Goal: Task Accomplishment & Management: Use online tool/utility

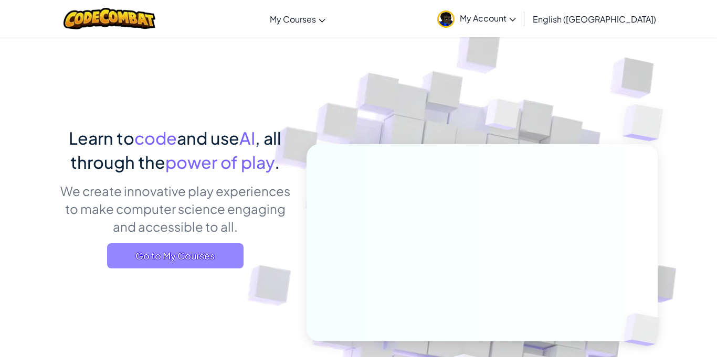
click at [122, 245] on span "Go to My Courses" at bounding box center [175, 255] width 136 height 25
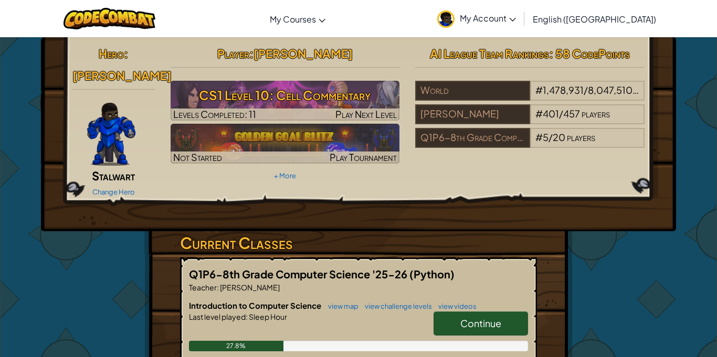
click at [521, 3] on link "My Account" at bounding box center [476, 18] width 89 height 33
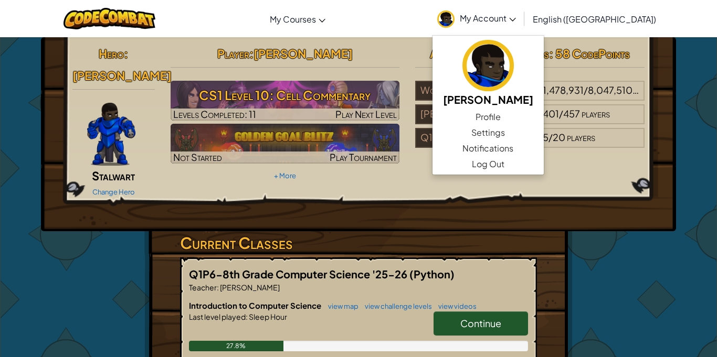
click at [521, 5] on link "My Account" at bounding box center [476, 18] width 89 height 33
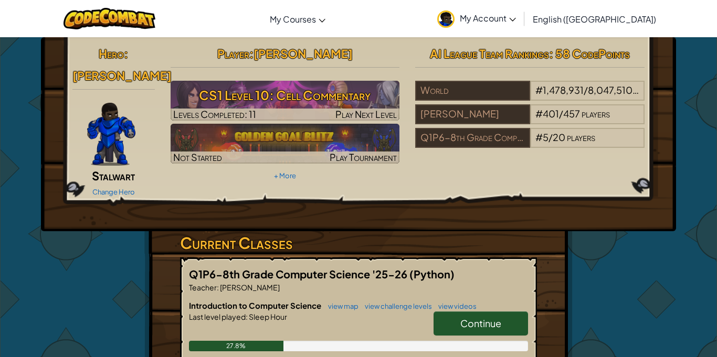
click at [521, 5] on link "My Account" at bounding box center [476, 18] width 89 height 33
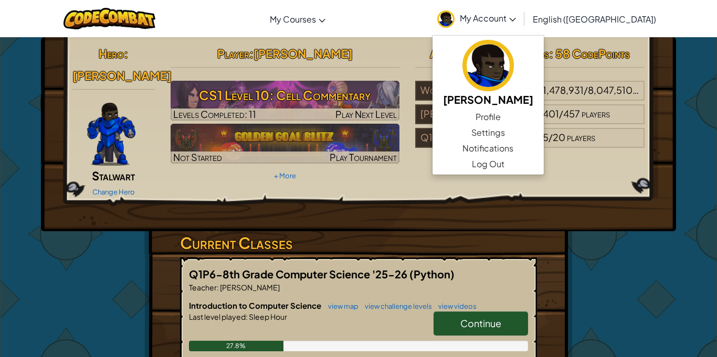
click at [521, 6] on link "My Account" at bounding box center [476, 18] width 89 height 33
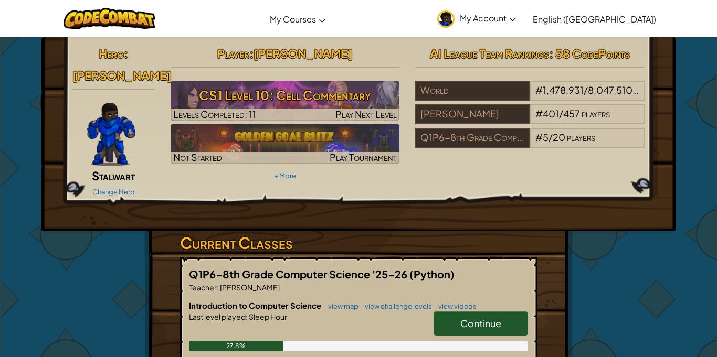
click at [503, 312] on link "Continue" at bounding box center [480, 324] width 94 height 24
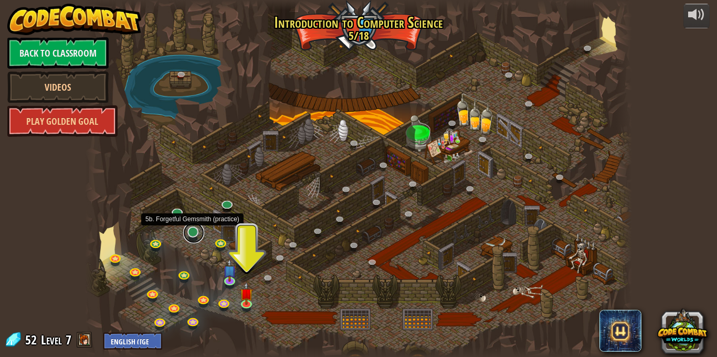
click at [193, 234] on link at bounding box center [193, 232] width 21 height 21
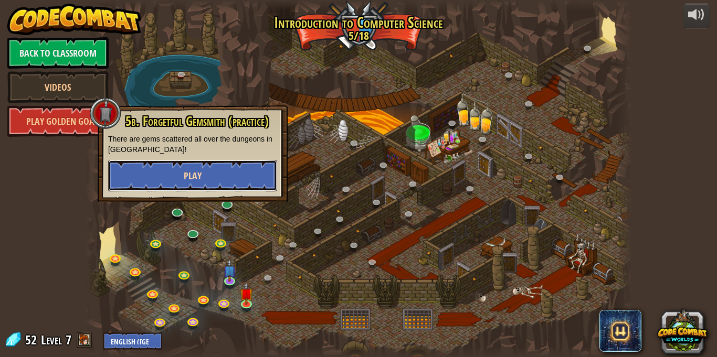
click at [186, 188] on button "Play" at bounding box center [192, 175] width 169 height 31
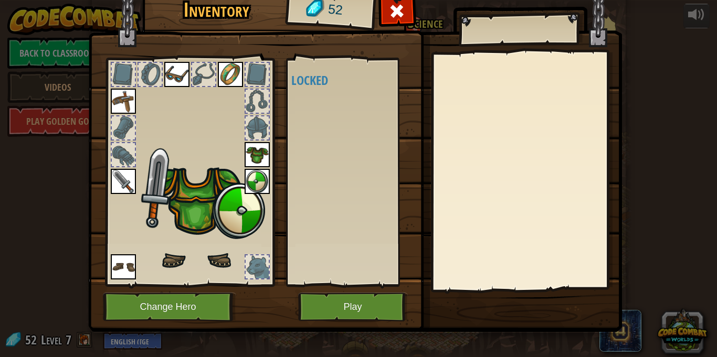
click at [186, 188] on div at bounding box center [189, 169] width 173 height 236
click at [262, 182] on img at bounding box center [257, 181] width 25 height 25
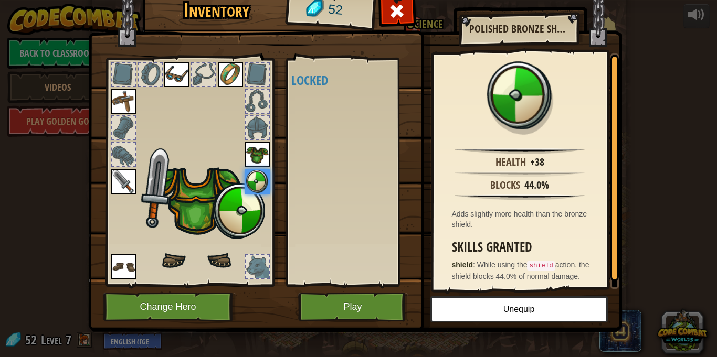
click at [335, 183] on div "Available (double-click to equip) Locked" at bounding box center [353, 172] width 124 height 219
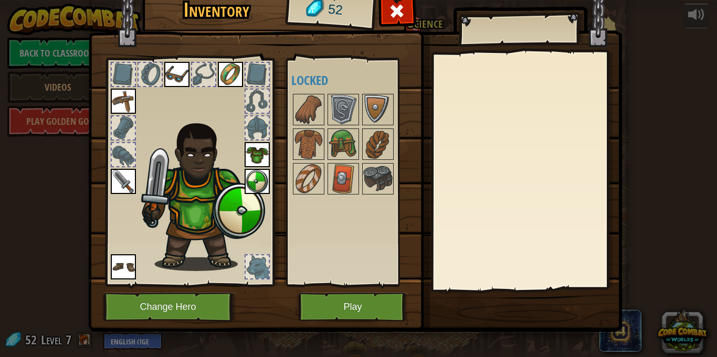
click at [324, 176] on div at bounding box center [353, 144] width 124 height 104
click at [343, 179] on img at bounding box center [342, 178] width 29 height 29
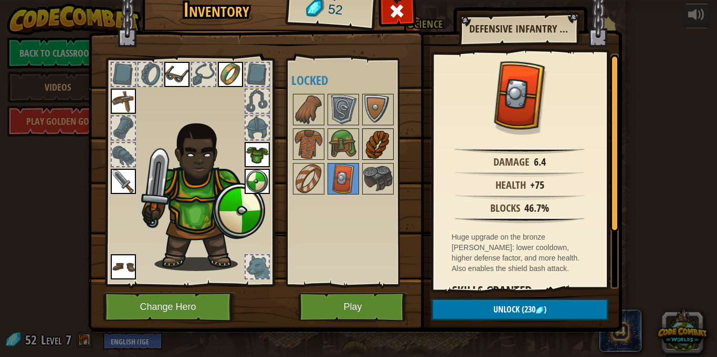
click at [374, 144] on img at bounding box center [377, 144] width 29 height 29
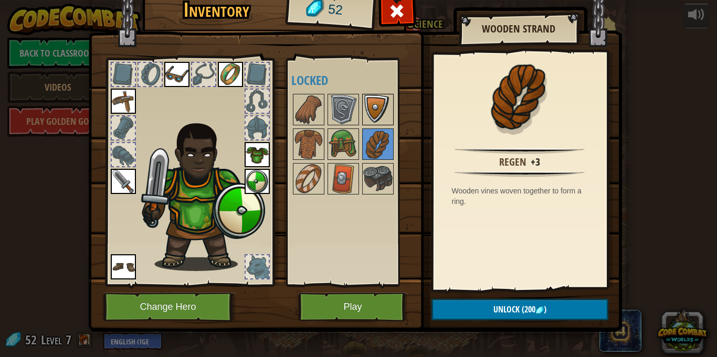
click at [366, 109] on img at bounding box center [377, 109] width 29 height 29
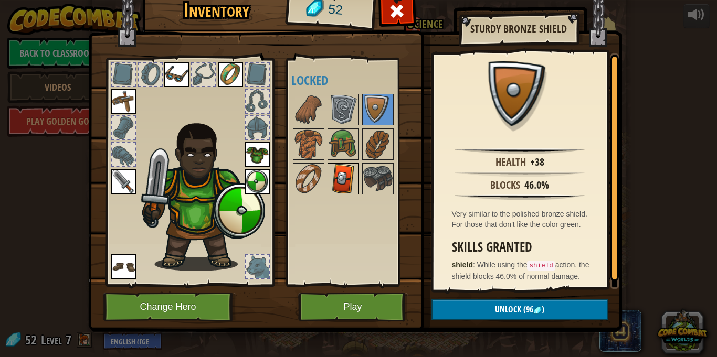
click at [340, 178] on img at bounding box center [342, 178] width 29 height 29
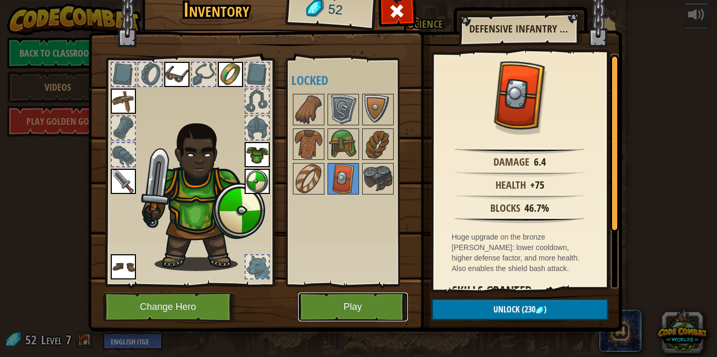
click at [347, 306] on button "Play" at bounding box center [353, 307] width 110 height 29
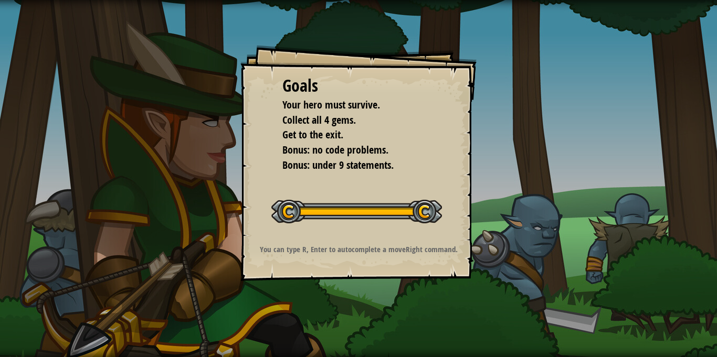
click at [347, 306] on div "Goals Your hero must survive. Collect all 4 gems. Get to the exit. Bonus: no co…" at bounding box center [358, 178] width 717 height 357
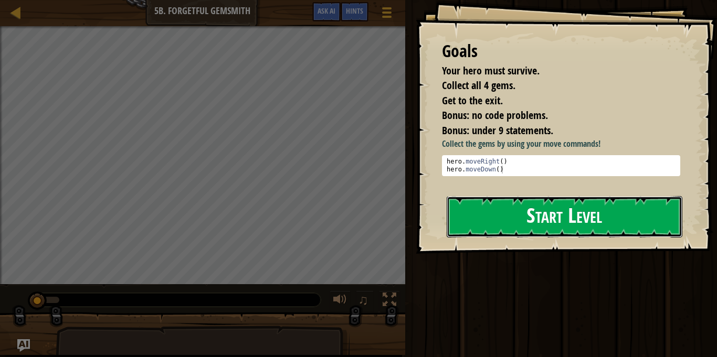
click at [639, 231] on button "Start Level" at bounding box center [565, 216] width 236 height 41
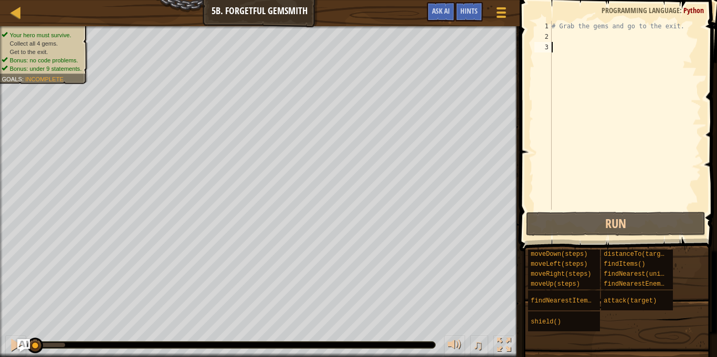
click at [599, 56] on div "# Grab the gems and go to the exit." at bounding box center [625, 126] width 152 height 210
click at [608, 38] on div "# Grab the gems and go to the exit." at bounding box center [625, 126] width 152 height 210
type textarea "r"
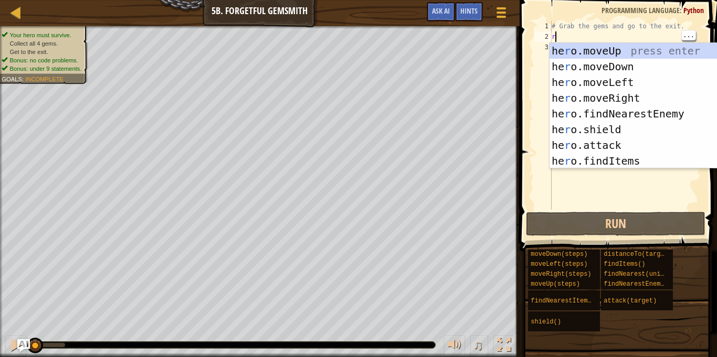
scroll to position [5, 0]
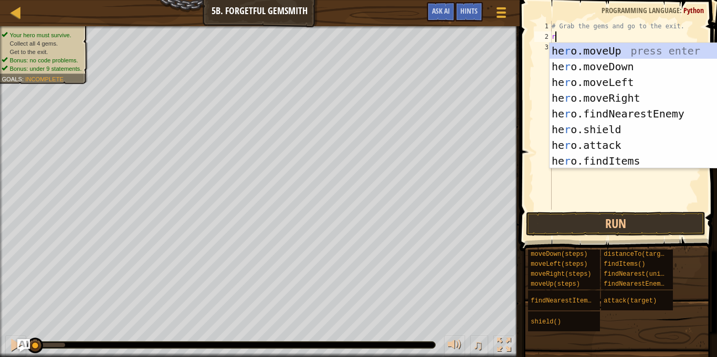
click at [638, 96] on div "he r o.moveUp press enter he r o.moveDown press enter he r o.moveLeft press ent…" at bounding box center [648, 121] width 198 height 157
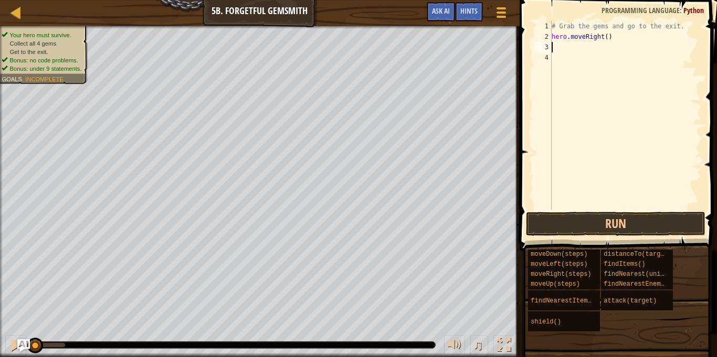
type textarea "d"
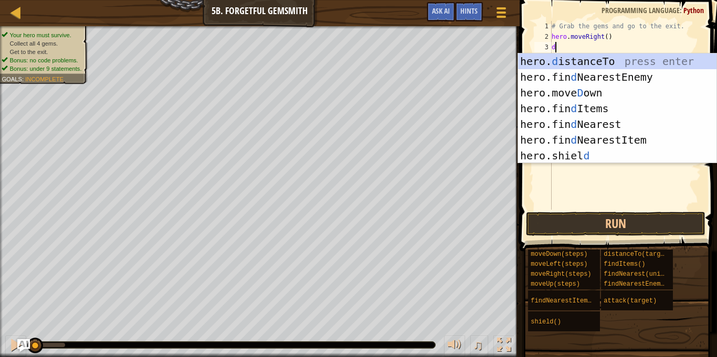
click at [591, 90] on div "hero. d istanceTo press enter hero.fin d NearestEnemy press enter hero.[PERSON_…" at bounding box center [617, 125] width 198 height 142
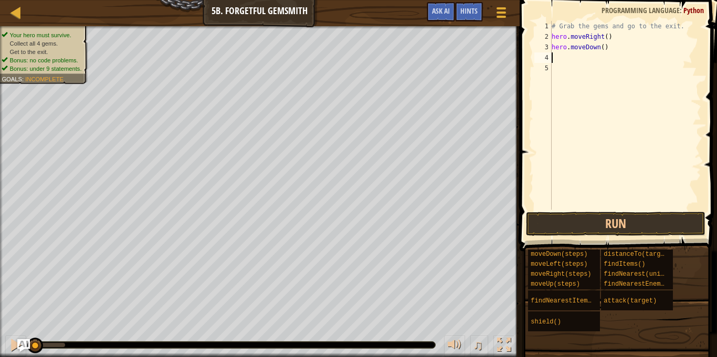
type textarea "r"
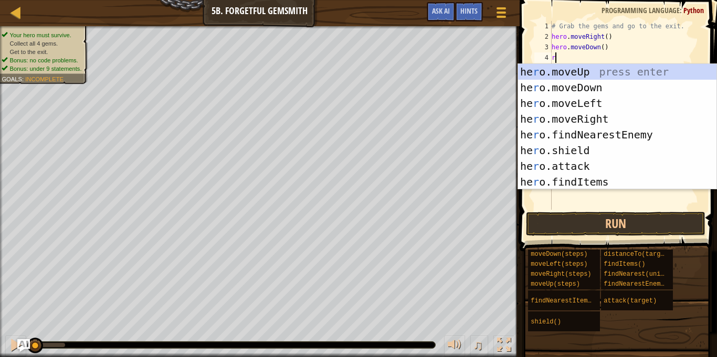
click at [610, 122] on div "he r o.moveUp press enter he r o.moveDown press enter he r o.moveLeft press ent…" at bounding box center [617, 142] width 198 height 157
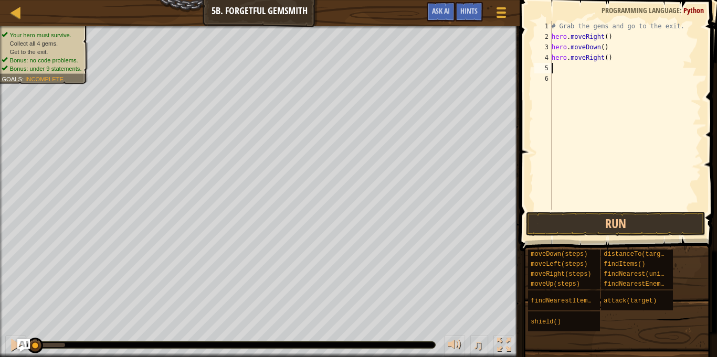
type textarea "r"
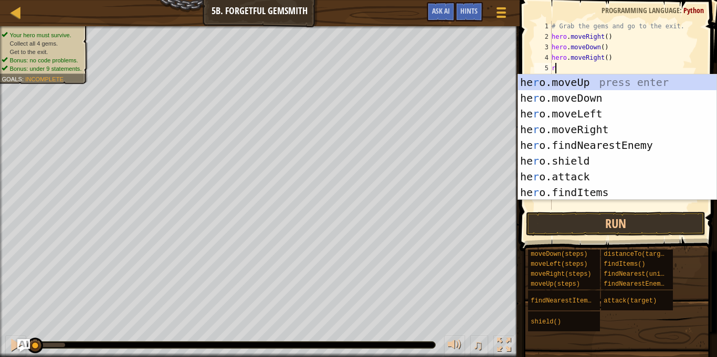
click at [608, 126] on div "he r o.moveUp press enter he r o.moveDown press enter he r o.moveLeft press ent…" at bounding box center [617, 153] width 198 height 157
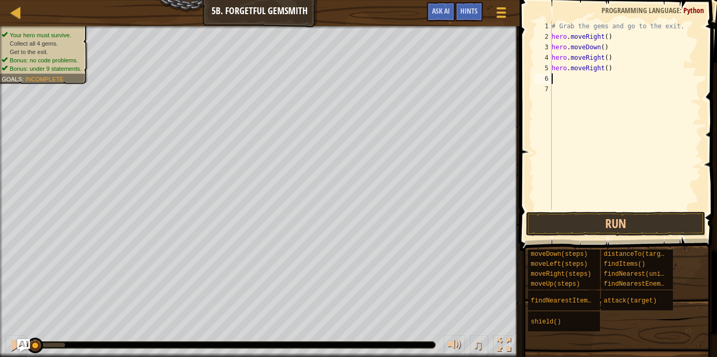
type textarea "u"
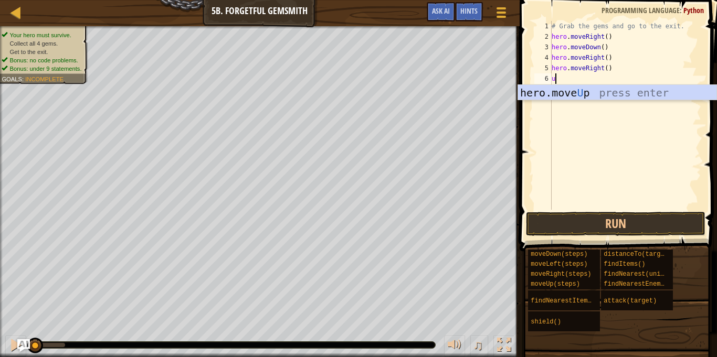
click at [584, 93] on div "hero.move U p press enter" at bounding box center [617, 108] width 198 height 47
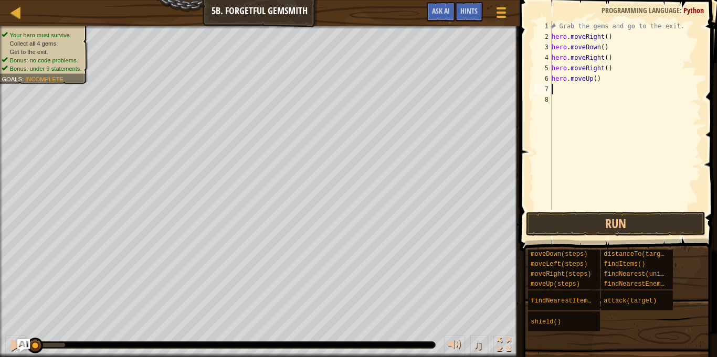
type textarea "r"
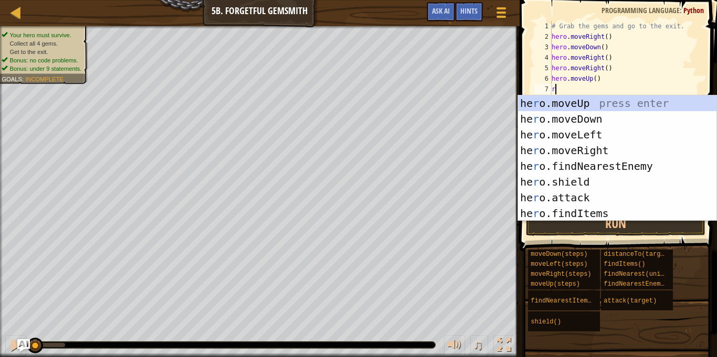
click at [605, 149] on div "he r o.moveUp press enter he r o.moveDown press enter he r o.moveLeft press ent…" at bounding box center [617, 174] width 198 height 157
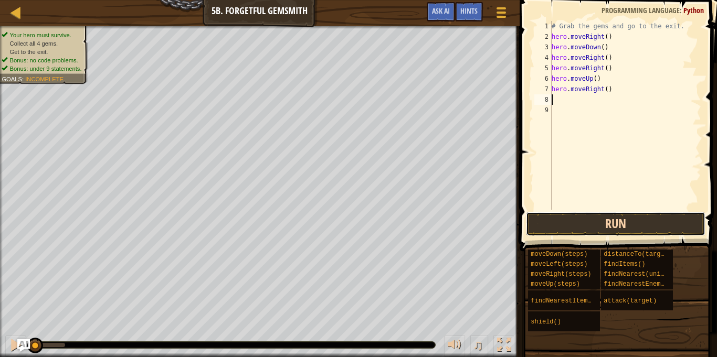
click at [617, 222] on button "Run" at bounding box center [615, 224] width 179 height 24
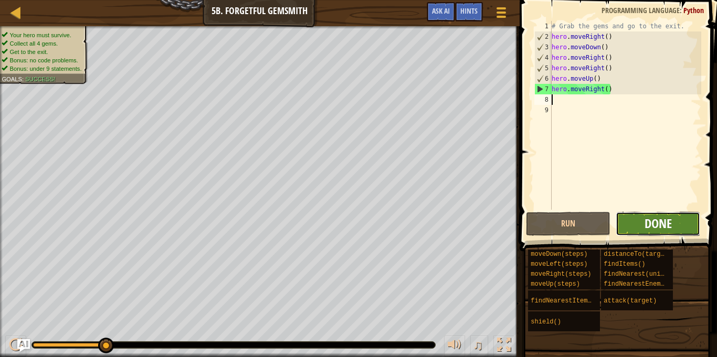
click at [671, 225] on span "Done" at bounding box center [657, 223] width 27 height 17
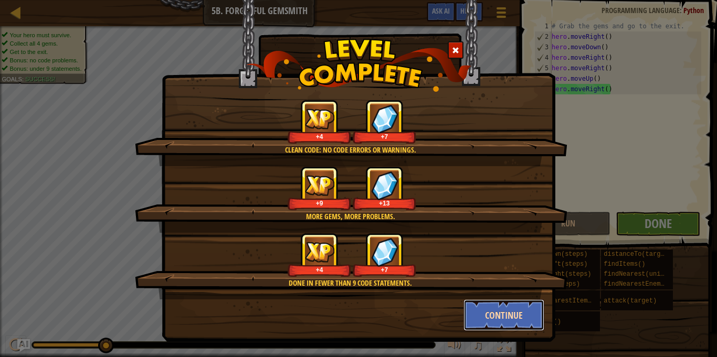
click at [526, 312] on button "Continue" at bounding box center [503, 315] width 81 height 31
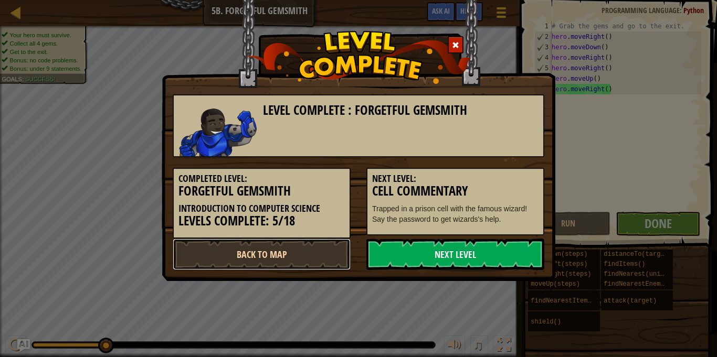
click at [314, 255] on link "Back to Map" at bounding box center [262, 254] width 178 height 31
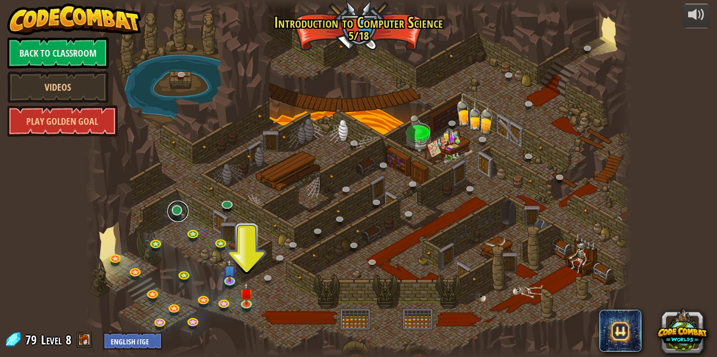
click at [177, 206] on link at bounding box center [177, 211] width 21 height 21
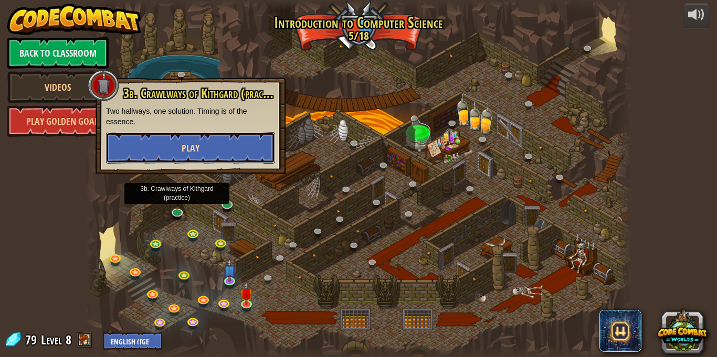
click at [141, 149] on button "Play" at bounding box center [190, 147] width 169 height 31
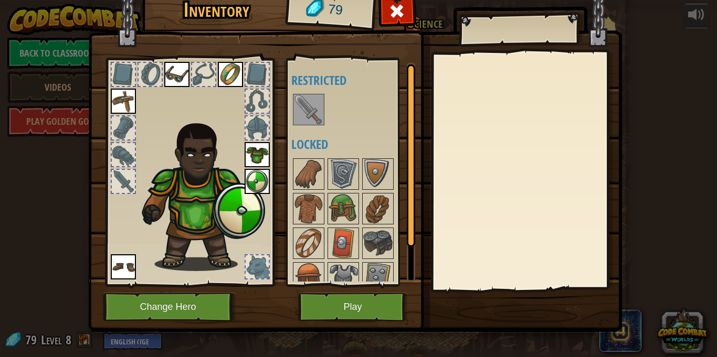
click at [129, 183] on div at bounding box center [123, 181] width 23 height 23
click at [296, 113] on img at bounding box center [308, 109] width 29 height 29
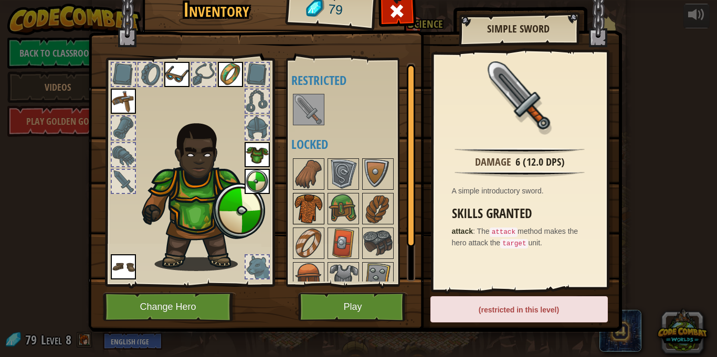
click at [304, 203] on img at bounding box center [308, 208] width 29 height 29
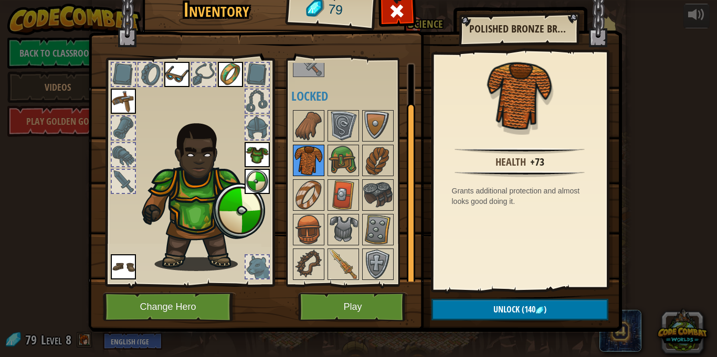
scroll to position [48, 0]
click at [316, 232] on img at bounding box center [308, 230] width 29 height 29
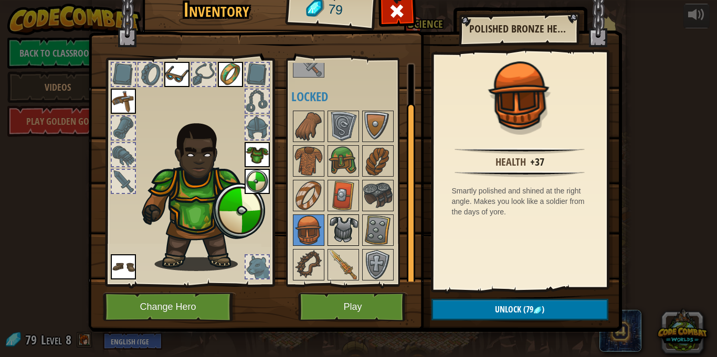
click at [349, 223] on img at bounding box center [342, 230] width 29 height 29
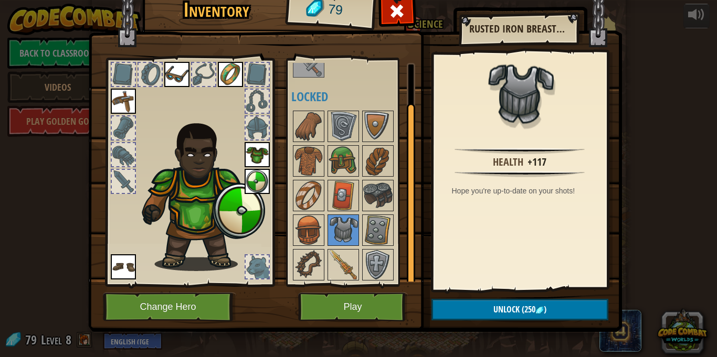
click at [260, 157] on img at bounding box center [257, 154] width 25 height 25
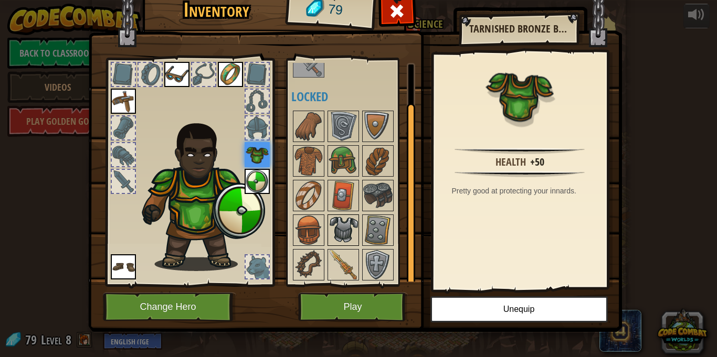
click at [336, 220] on img at bounding box center [342, 230] width 29 height 29
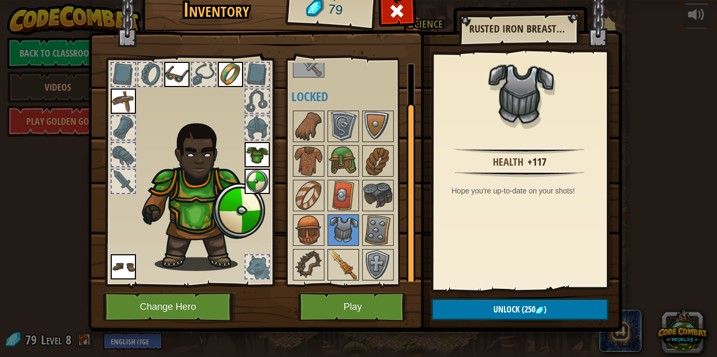
click at [344, 271] on img at bounding box center [342, 264] width 29 height 29
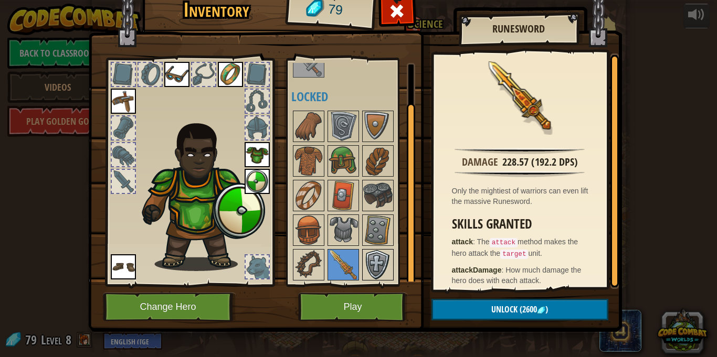
click at [369, 259] on img at bounding box center [377, 264] width 29 height 29
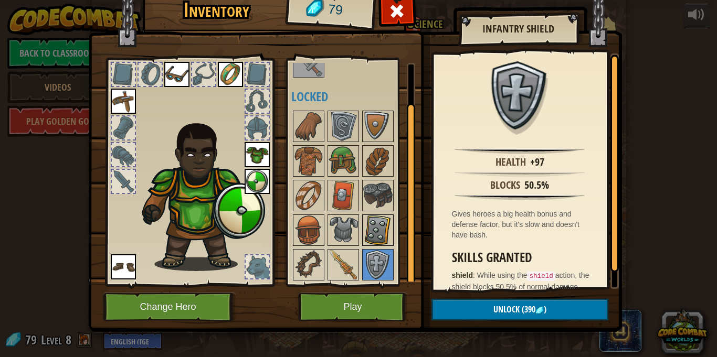
click at [384, 241] on img at bounding box center [377, 230] width 29 height 29
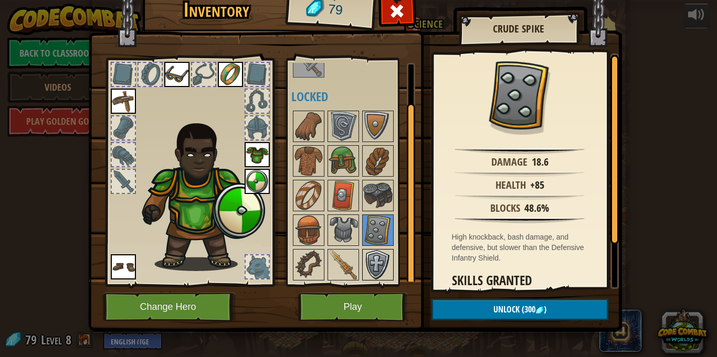
click at [378, 268] on img at bounding box center [377, 264] width 29 height 29
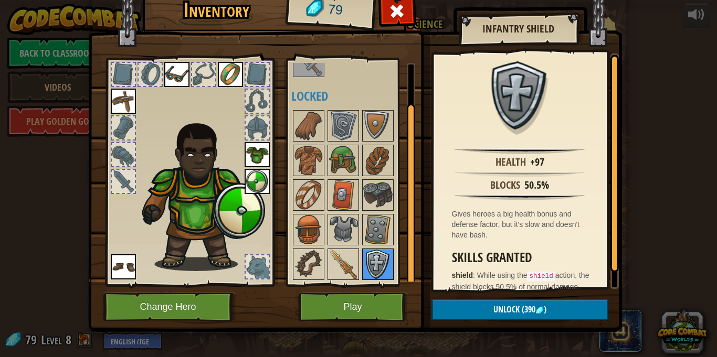
scroll to position [5, 0]
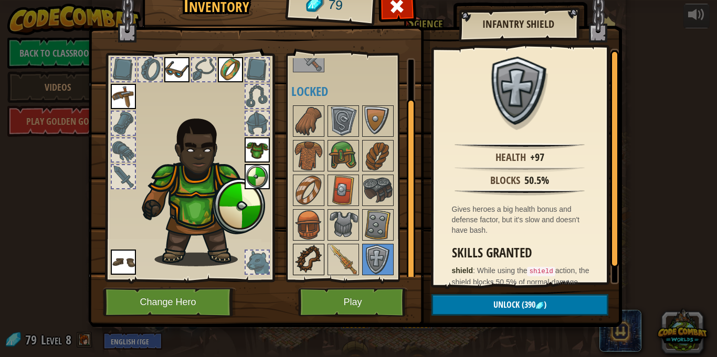
click at [322, 260] on img at bounding box center [308, 259] width 29 height 29
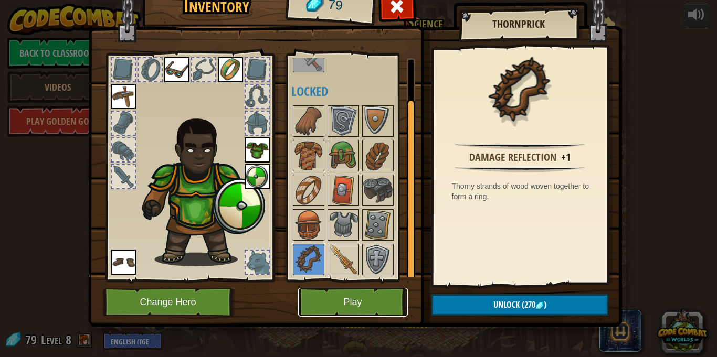
click at [344, 293] on button "Play" at bounding box center [353, 302] width 110 height 29
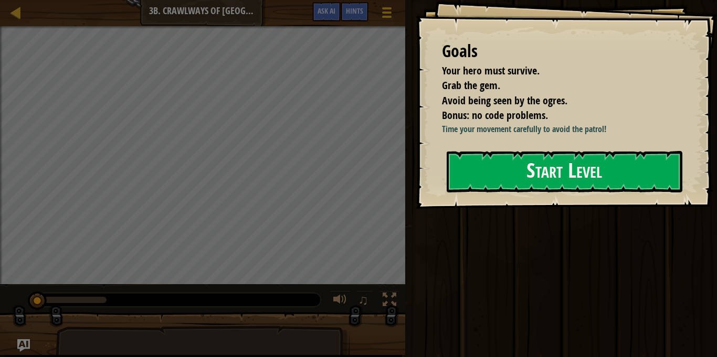
click at [544, 206] on div at bounding box center [565, 215] width 236 height 24
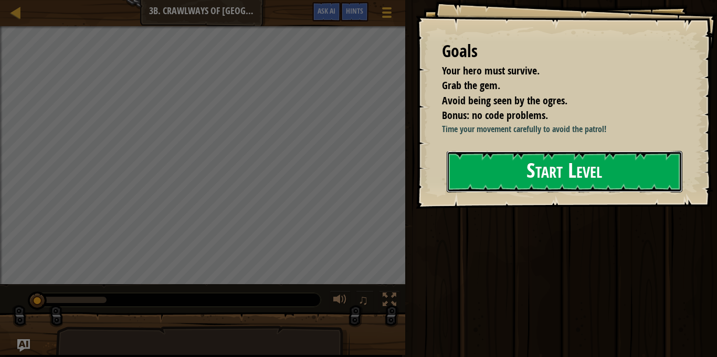
click at [556, 189] on button "Start Level" at bounding box center [565, 171] width 236 height 41
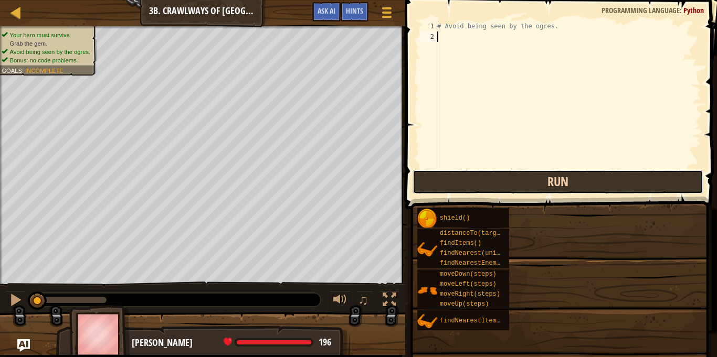
click at [522, 184] on button "Run" at bounding box center [557, 182] width 290 height 24
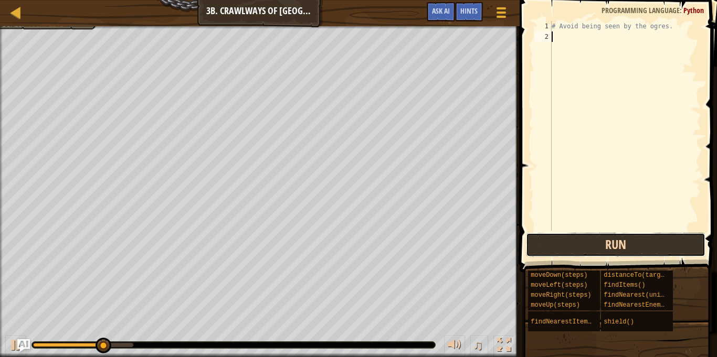
click at [564, 245] on button "Run" at bounding box center [615, 245] width 179 height 24
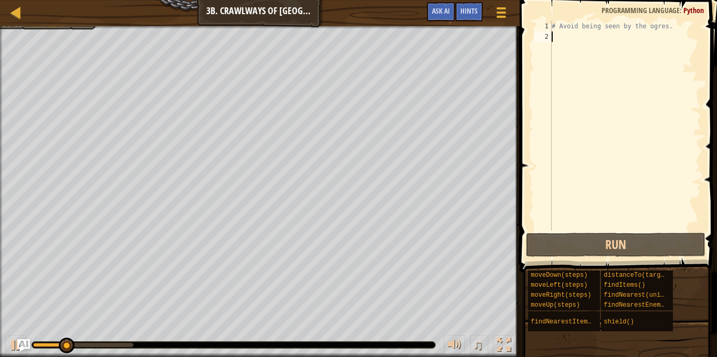
click at [595, 53] on div "# Avoid being seen by the ogres." at bounding box center [625, 136] width 152 height 231
type textarea "r"
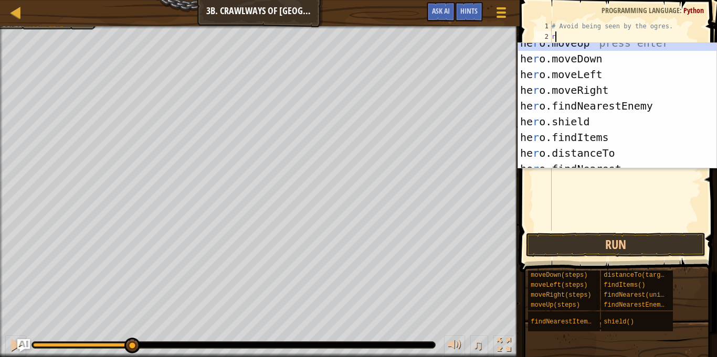
scroll to position [10, 0]
click at [611, 92] on div "he r o.moveUp press enter he r o.moveDown press enter he r o.moveLeft press ent…" at bounding box center [617, 113] width 198 height 157
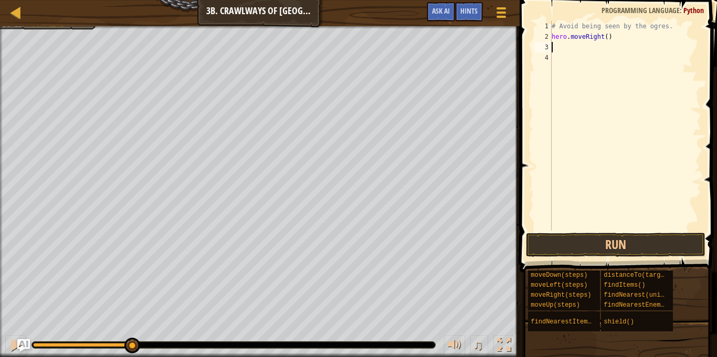
type textarea "r"
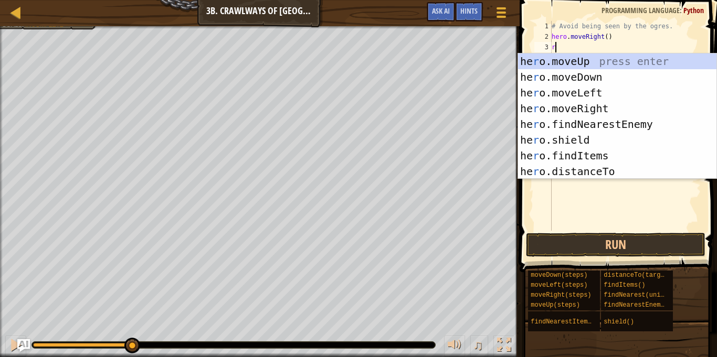
click at [606, 116] on div "he r o.moveUp press enter he r o.moveDown press enter he r o.moveLeft press ent…" at bounding box center [617, 132] width 198 height 157
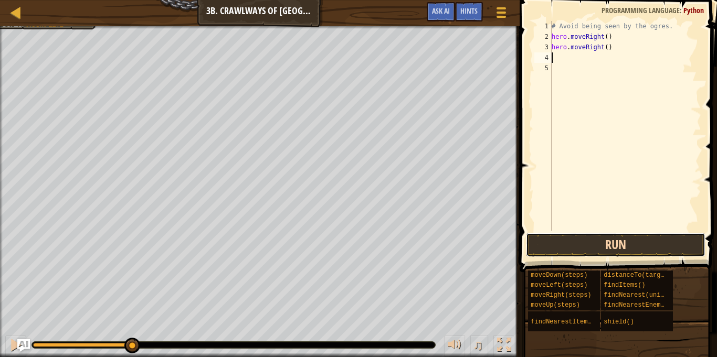
click at [618, 248] on button "Run" at bounding box center [615, 245] width 179 height 24
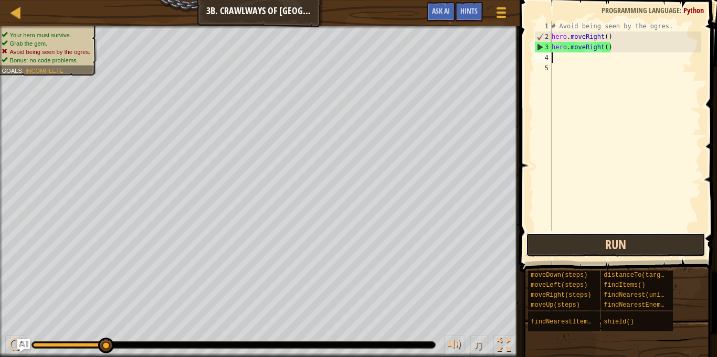
click at [608, 250] on button "Run" at bounding box center [615, 245] width 179 height 24
click at [625, 243] on button "Run" at bounding box center [615, 245] width 179 height 24
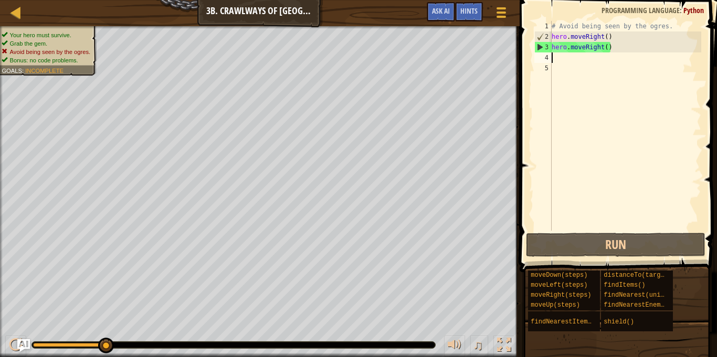
click at [616, 38] on div "# Avoid being seen by the ogres. hero . moveRight ( ) hero . moveRight ( )" at bounding box center [625, 136] width 152 height 231
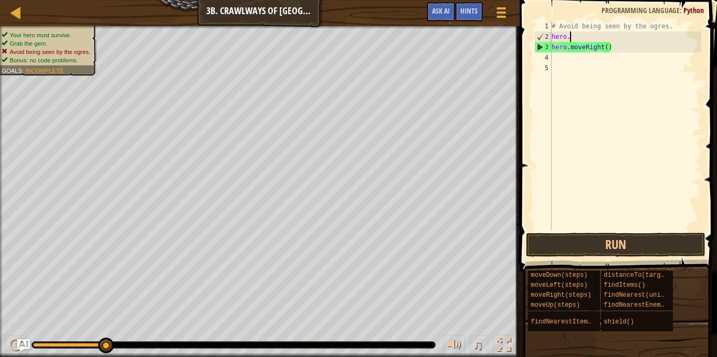
type textarea "h"
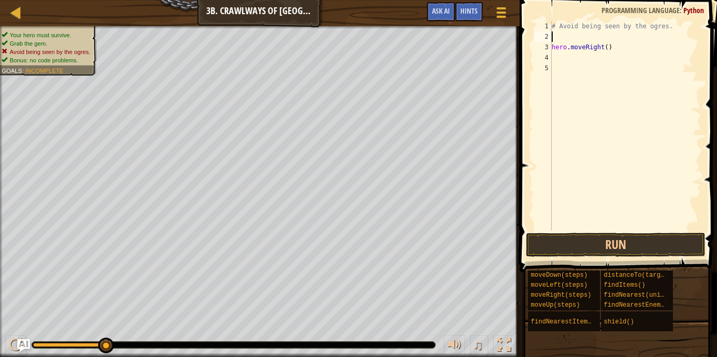
click at [609, 49] on div "# Avoid being seen by the ogres. hero . moveRight ( )" at bounding box center [625, 136] width 152 height 231
click at [603, 48] on div "# Avoid being seen by the ogres. hero . moveRight ( )" at bounding box center [625, 136] width 152 height 231
click at [609, 47] on div "# Avoid being seen by the ogres. hero . moveRight ( )" at bounding box center [625, 136] width 152 height 231
click at [607, 48] on div "# Avoid being seen by the ogres. hero . moveRight ( )" at bounding box center [625, 136] width 152 height 231
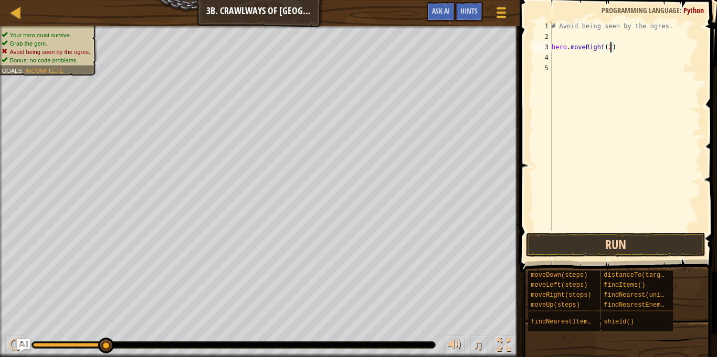
type textarea "hero.moveRight(2)"
click at [659, 248] on button "Run" at bounding box center [615, 245] width 179 height 24
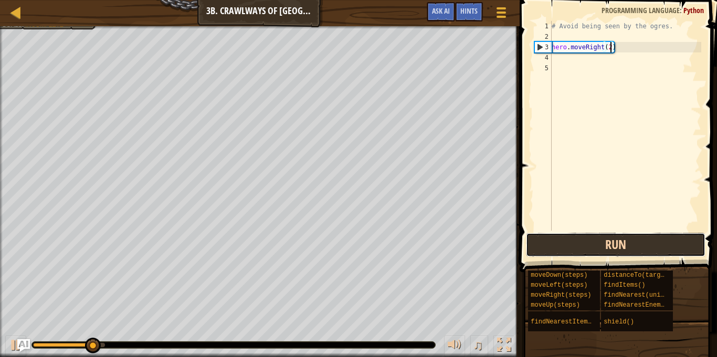
click at [670, 236] on button "Run" at bounding box center [615, 245] width 179 height 24
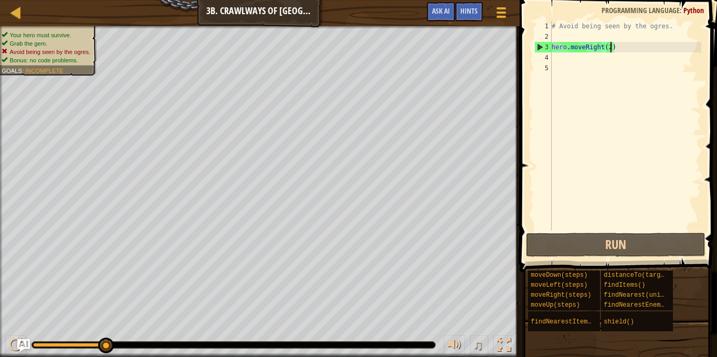
click at [574, 34] on div "# Avoid being seen by the ogres. hero . moveRight ( 2 )" at bounding box center [625, 136] width 152 height 231
type textarea "l"
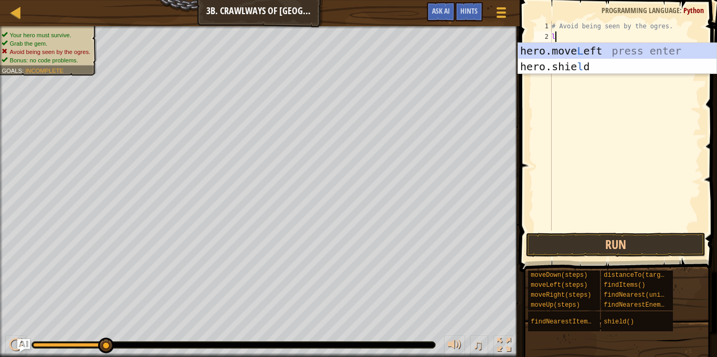
click at [604, 48] on div "hero.move L eft press enter hero.[PERSON_NAME] press enter" at bounding box center [617, 74] width 198 height 63
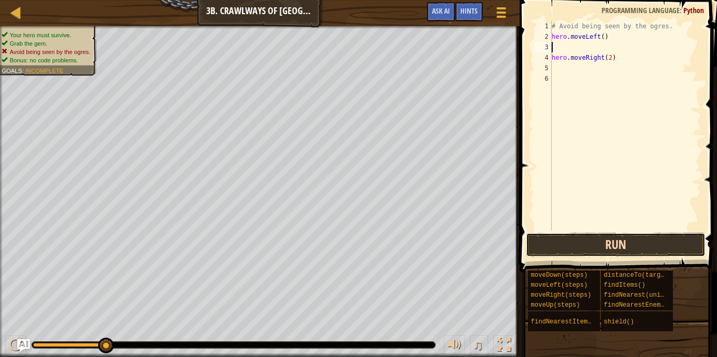
click at [604, 247] on button "Run" at bounding box center [615, 245] width 179 height 24
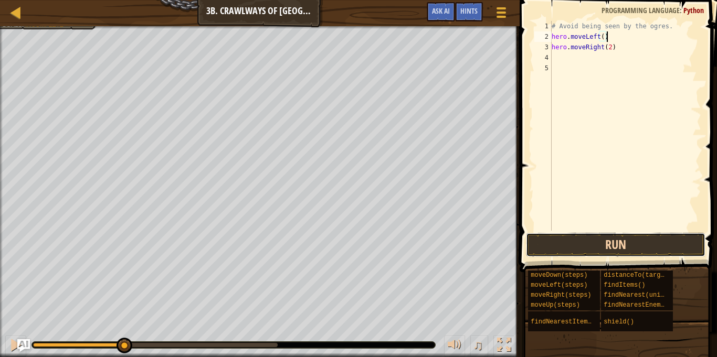
click at [606, 249] on button "Run" at bounding box center [615, 245] width 179 height 24
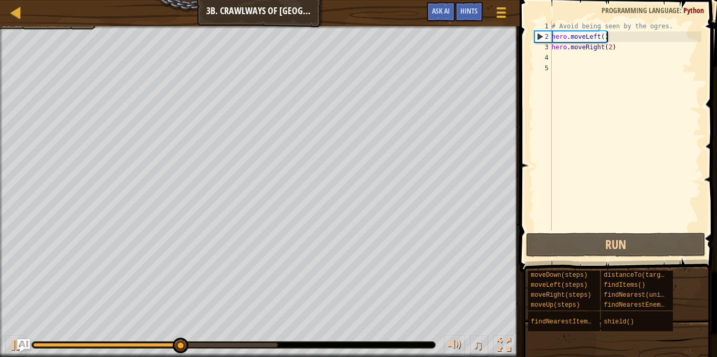
click at [622, 39] on div "# Avoid being seen by the ogres. hero . moveLeft ( ) hero . moveRight ( 2 )" at bounding box center [625, 136] width 152 height 231
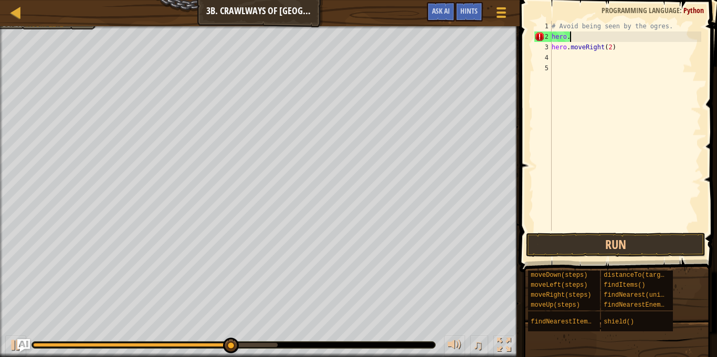
type textarea "h"
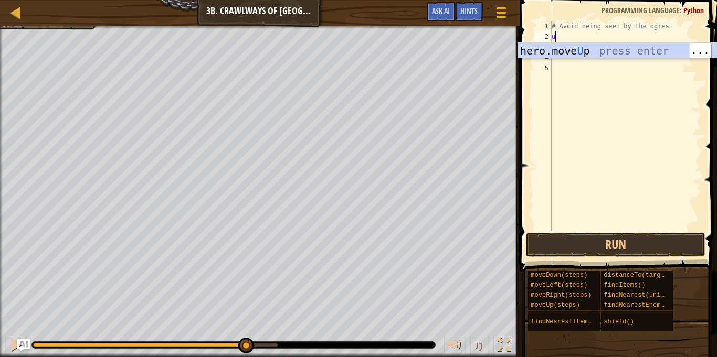
type textarea "u"
click at [582, 52] on div "hero.move U p press enter" at bounding box center [617, 66] width 198 height 47
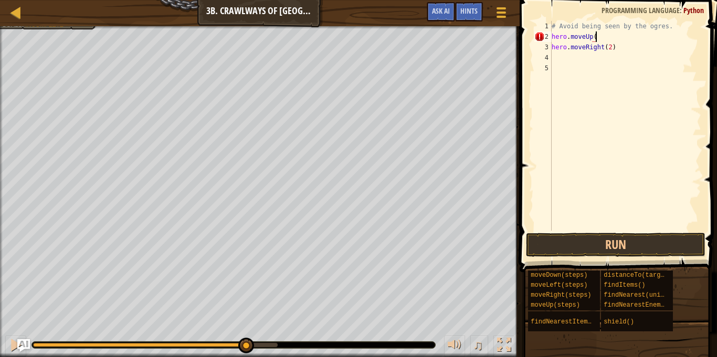
scroll to position [5, 6]
click at [652, 242] on button "Run" at bounding box center [615, 245] width 179 height 24
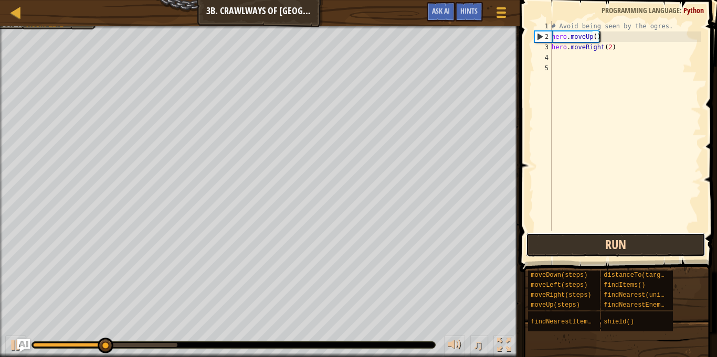
click at [656, 241] on button "Run" at bounding box center [615, 245] width 179 height 24
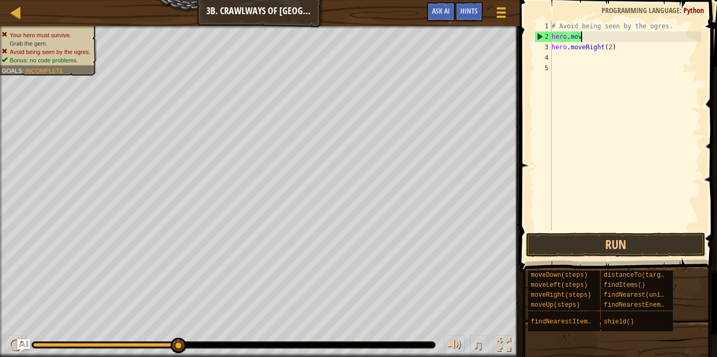
scroll to position [5, 3]
type textarea "h"
type textarea "r"
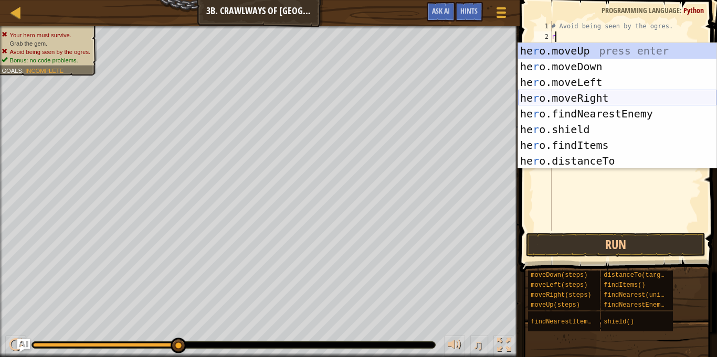
click at [584, 93] on div "he r o.moveUp press enter he r o.moveDown press enter he r o.moveLeft press ent…" at bounding box center [617, 121] width 198 height 157
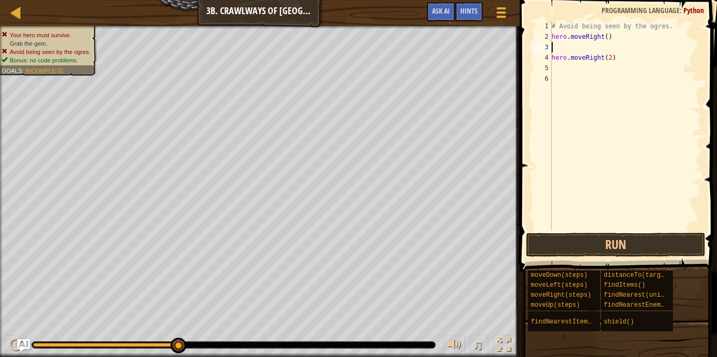
type textarea "u"
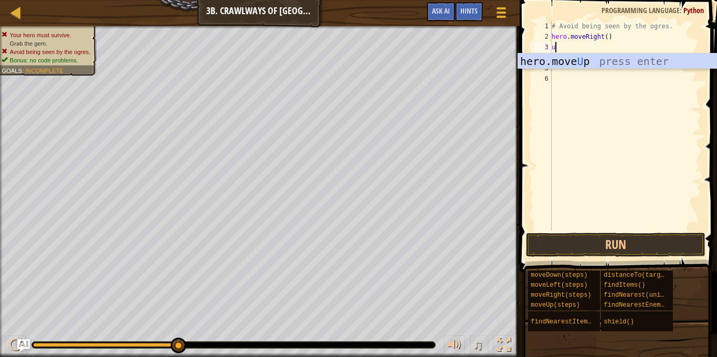
click at [579, 57] on div "hero.move U p press enter" at bounding box center [617, 77] width 198 height 47
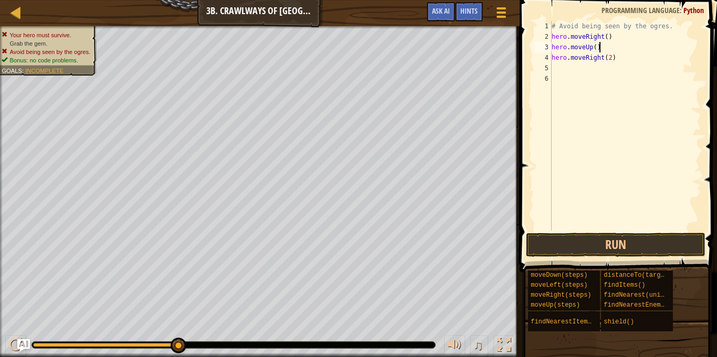
click at [610, 58] on div "# Avoid being seen by the ogres. hero . moveRight ( ) hero . moveUp ( ) hero . …" at bounding box center [625, 136] width 152 height 231
click at [644, 246] on button "Run" at bounding box center [615, 245] width 179 height 24
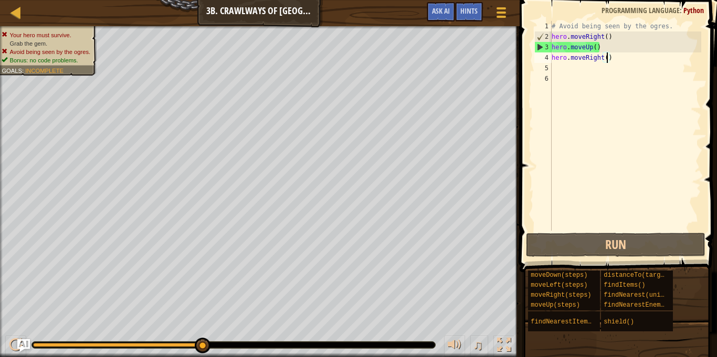
click at [599, 44] on div "# Avoid being seen by the ogres. hero . moveRight ( ) hero . moveUp ( ) hero . …" at bounding box center [625, 136] width 152 height 231
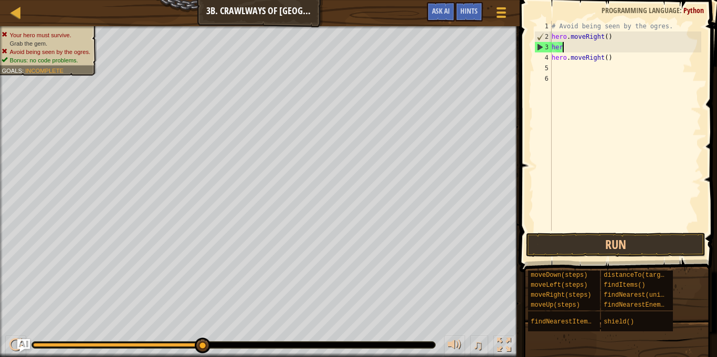
type textarea "h"
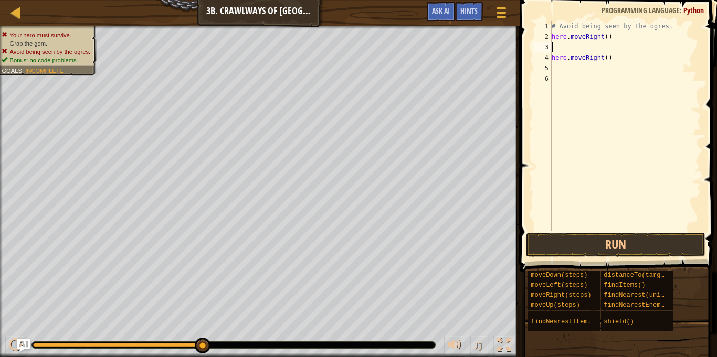
type textarea "hero.moveRight()"
type textarea "m"
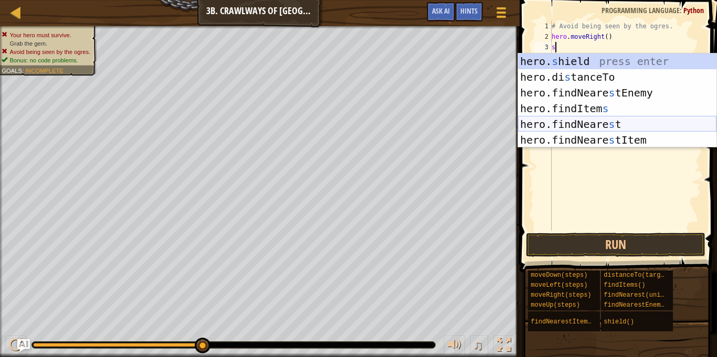
scroll to position [5, 1]
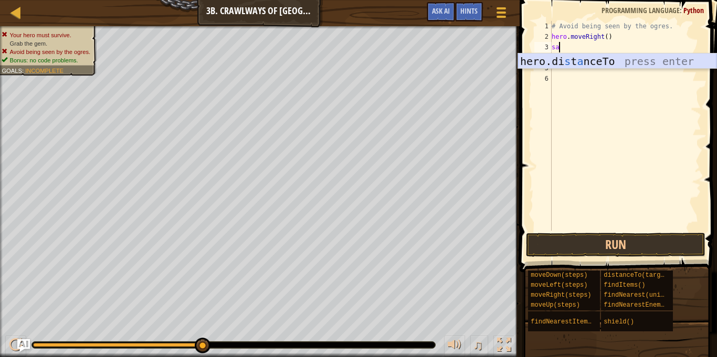
click at [581, 62] on div "hero.di s t a nceTo press enter" at bounding box center [617, 77] width 198 height 47
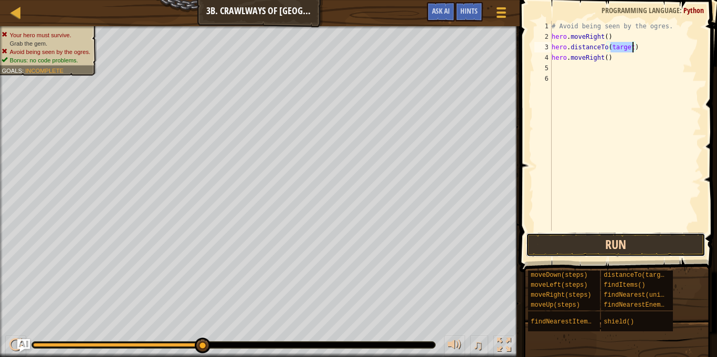
click at [625, 247] on button "Run" at bounding box center [615, 245] width 179 height 24
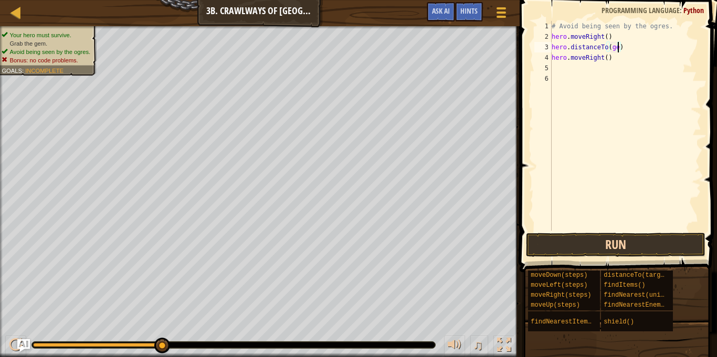
scroll to position [5, 10]
click at [646, 240] on button "Run" at bounding box center [615, 245] width 179 height 24
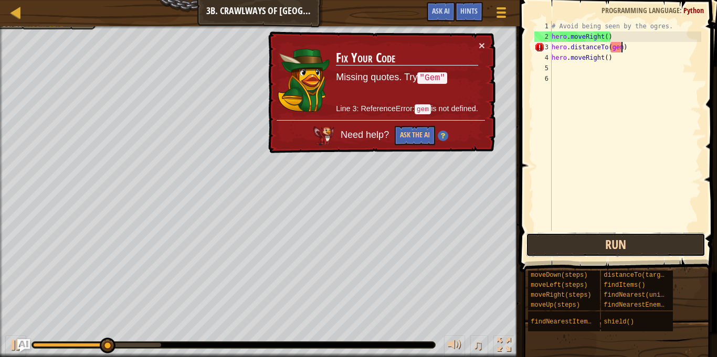
click at [635, 252] on button "Run" at bounding box center [615, 245] width 179 height 24
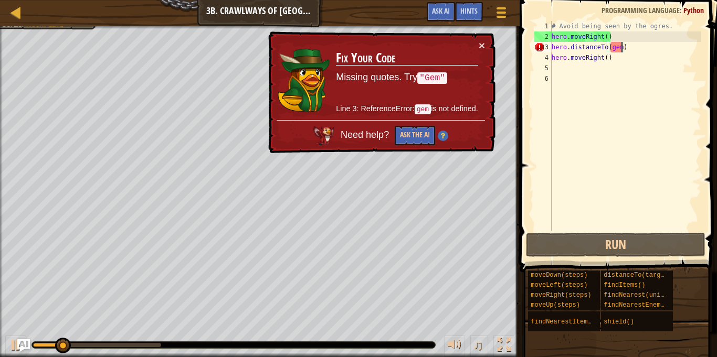
click at [635, 50] on div "# Avoid being seen by the ogres. hero . moveRight ( ) hero . distanceTo ( gem )…" at bounding box center [625, 136] width 152 height 231
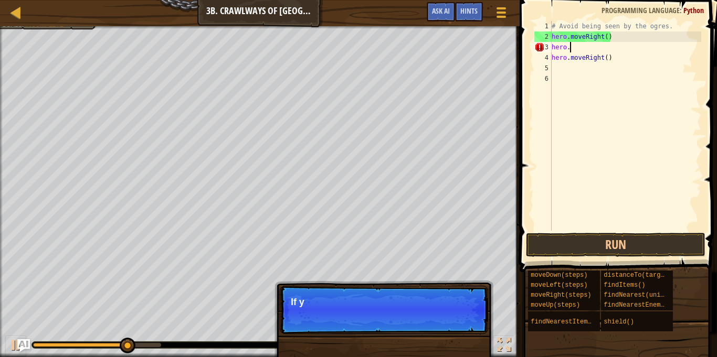
scroll to position [5, 0]
type textarea "h"
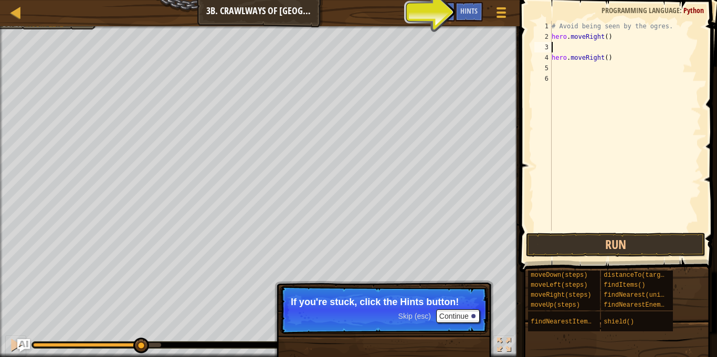
type textarea "\"
type textarea "hero.moveRight()"
click at [427, 12] on button "Ask AI" at bounding box center [441, 11] width 28 height 19
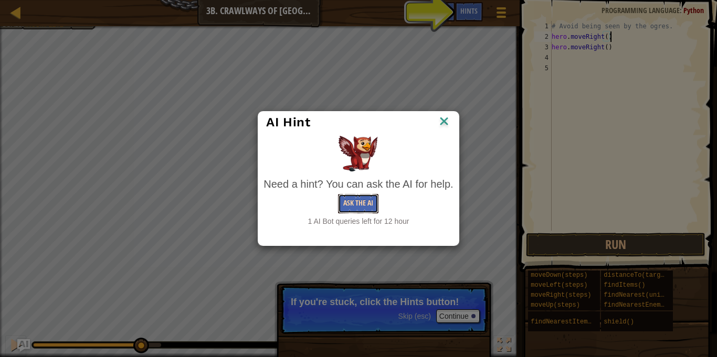
click at [351, 203] on button "Ask the AI" at bounding box center [358, 203] width 40 height 19
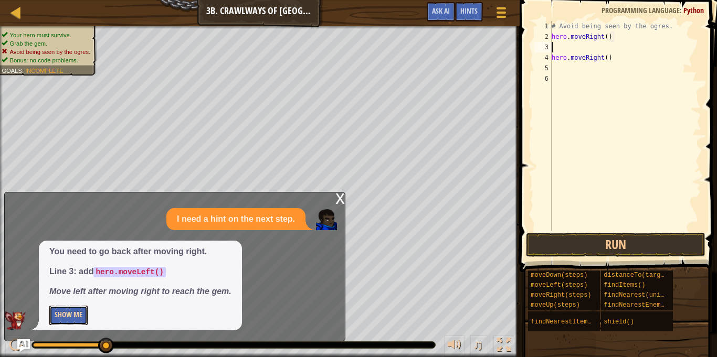
click at [66, 315] on button "Show Me" at bounding box center [68, 315] width 38 height 19
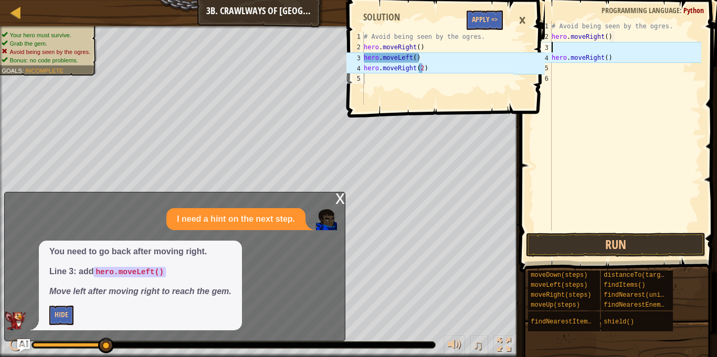
click at [561, 48] on div "# Avoid being seen by the ogres. hero . moveRight ( ) hero . moveRight ( )" at bounding box center [625, 136] width 152 height 231
type textarea "l"
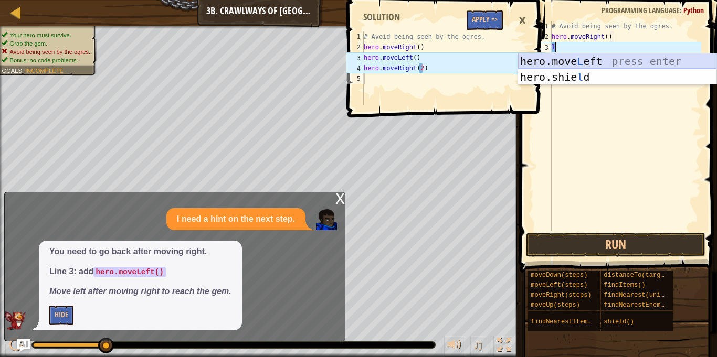
click at [551, 57] on div "hero.move L eft press enter hero.[PERSON_NAME] press enter" at bounding box center [617, 85] width 198 height 63
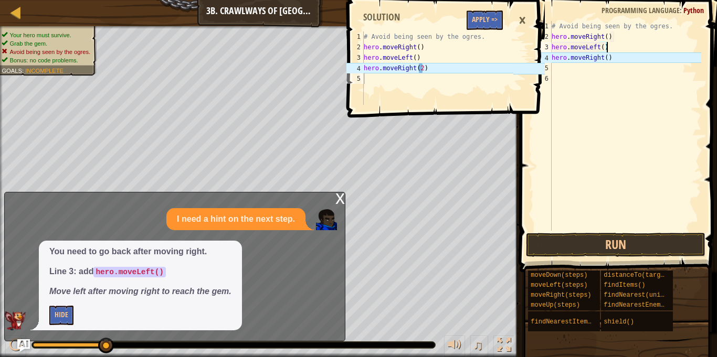
click at [608, 61] on div "# Avoid being seen by the ogres. hero . moveRight ( ) hero . moveLeft ( ) hero …" at bounding box center [625, 136] width 152 height 231
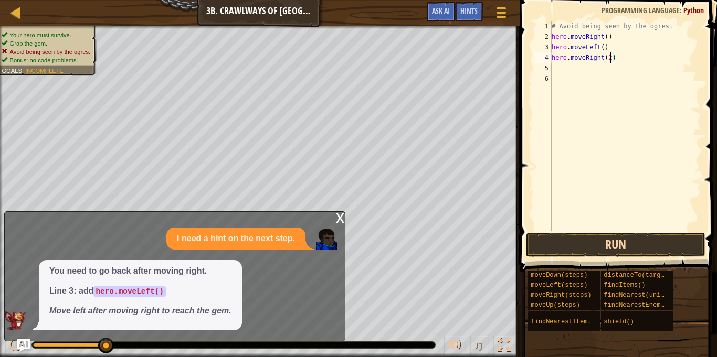
type textarea "hero.moveRight(2)"
click at [570, 239] on button "Run" at bounding box center [615, 245] width 179 height 24
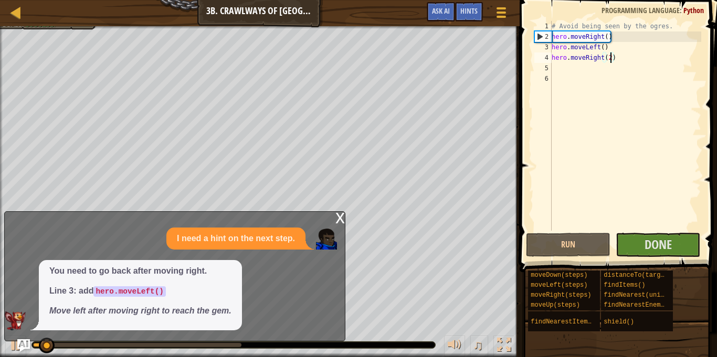
click at [341, 216] on div "x" at bounding box center [339, 217] width 9 height 10
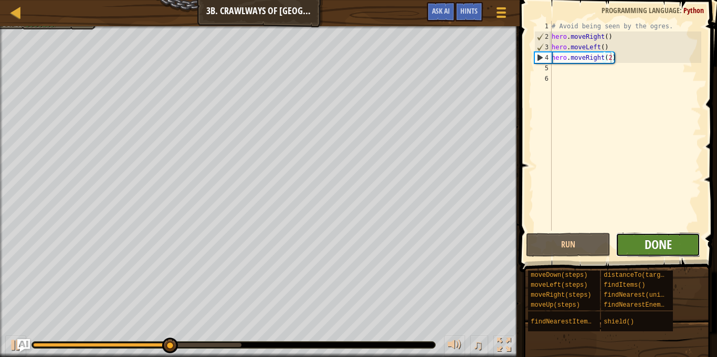
click at [661, 243] on span "Done" at bounding box center [657, 244] width 27 height 17
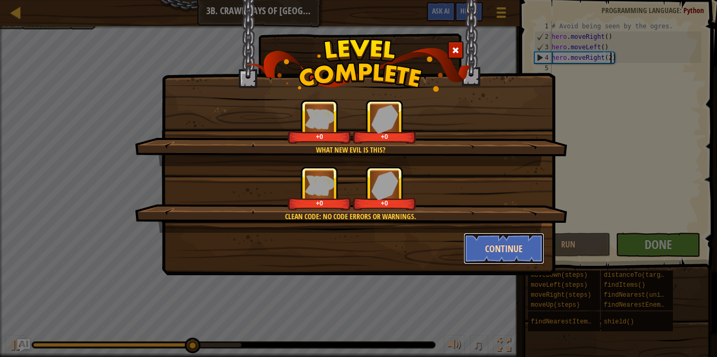
click at [504, 248] on button "Continue" at bounding box center [503, 248] width 81 height 31
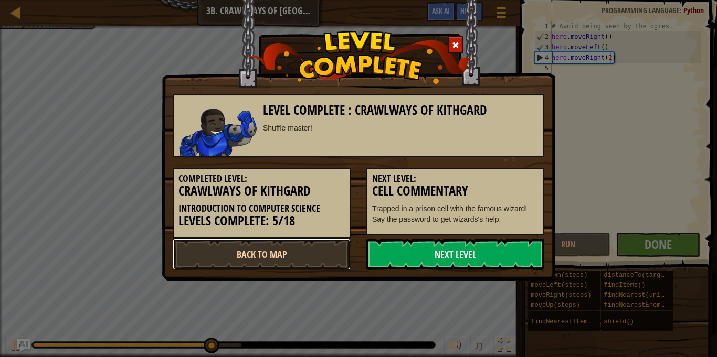
click at [253, 258] on link "Back to Map" at bounding box center [262, 254] width 178 height 31
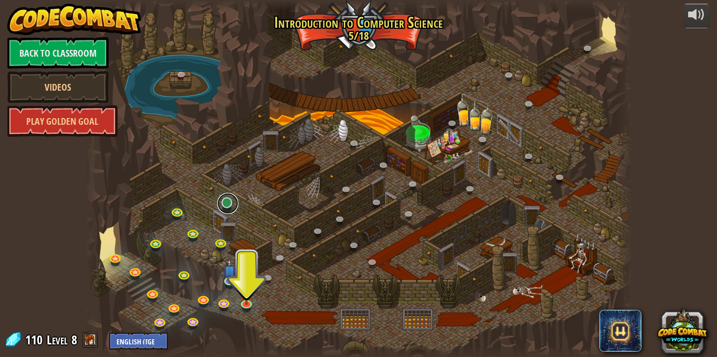
click at [232, 200] on link at bounding box center [227, 203] width 21 height 21
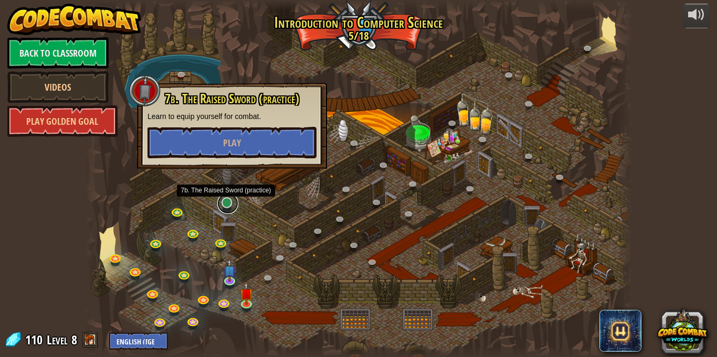
click at [226, 202] on link at bounding box center [227, 203] width 21 height 21
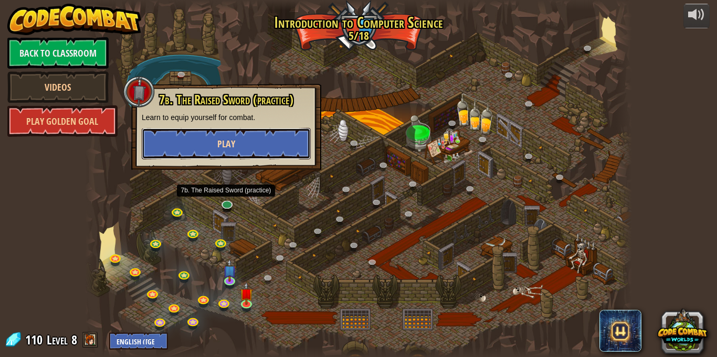
click at [291, 144] on button "Play" at bounding box center [226, 143] width 169 height 31
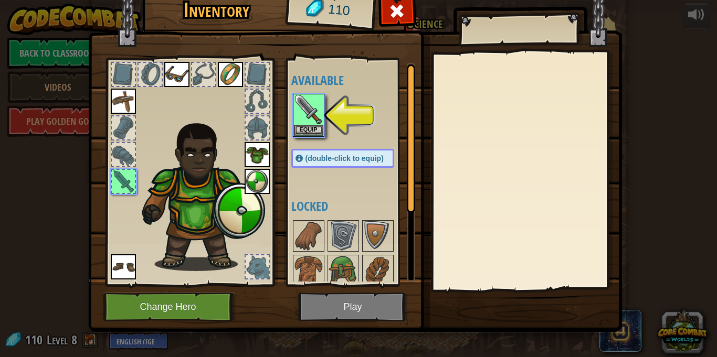
click at [338, 102] on div at bounding box center [353, 115] width 124 height 46
click at [313, 126] on button "Equip" at bounding box center [308, 129] width 29 height 11
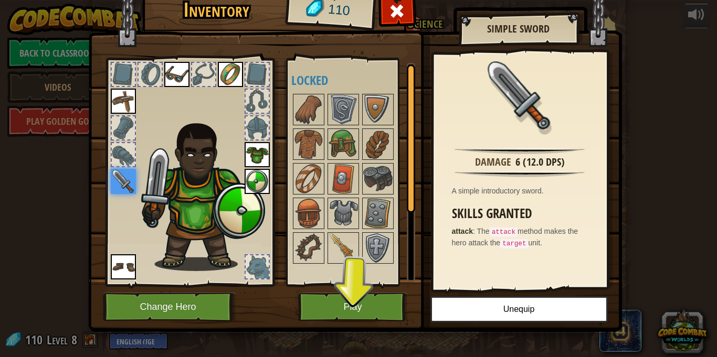
scroll to position [5, 0]
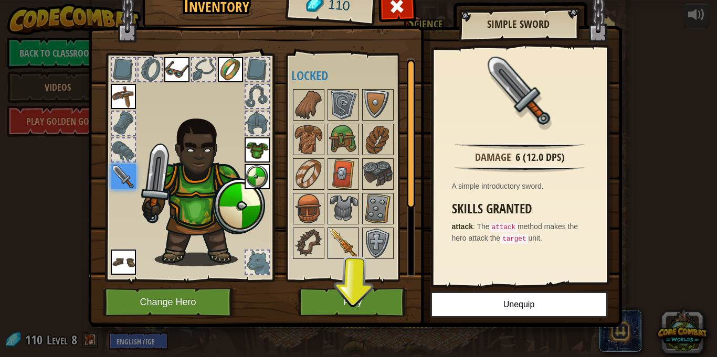
click at [334, 238] on img at bounding box center [342, 243] width 29 height 29
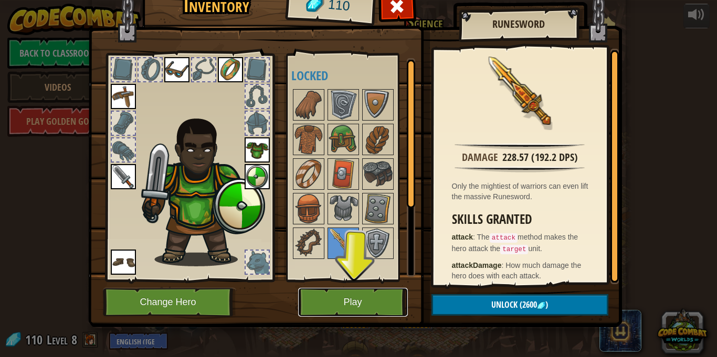
click at [326, 290] on button "Play" at bounding box center [353, 302] width 110 height 29
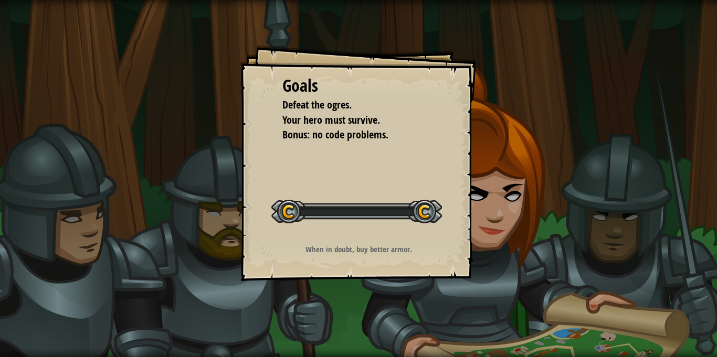
click at [332, 295] on div "Goals Defeat the ogres. Your hero must survive. Bonus: no code problems. Start …" at bounding box center [358, 178] width 717 height 357
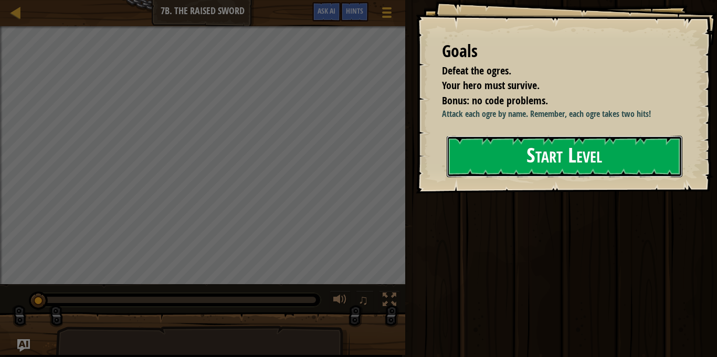
click at [609, 157] on button "Start Level" at bounding box center [565, 156] width 236 height 41
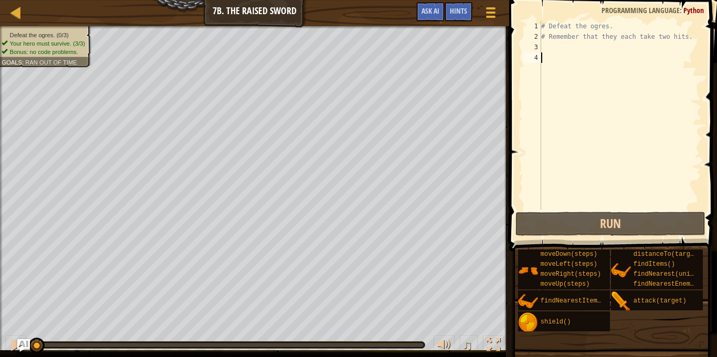
click at [577, 54] on div "# Defeat the ogres. # Remember that they each take two hits." at bounding box center [620, 126] width 162 height 210
click at [575, 42] on div "# Defeat the ogres. # Remember that they each take two hits." at bounding box center [620, 126] width 162 height 210
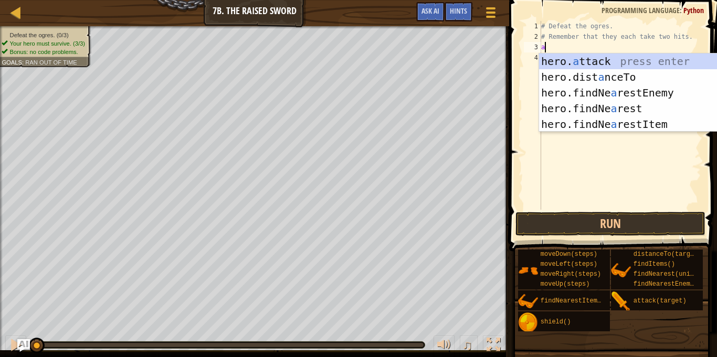
click at [626, 61] on div "hero. a ttack press enter hero.dist a nceTo press enter hero.findNe a restEnemy…" at bounding box center [638, 109] width 198 height 110
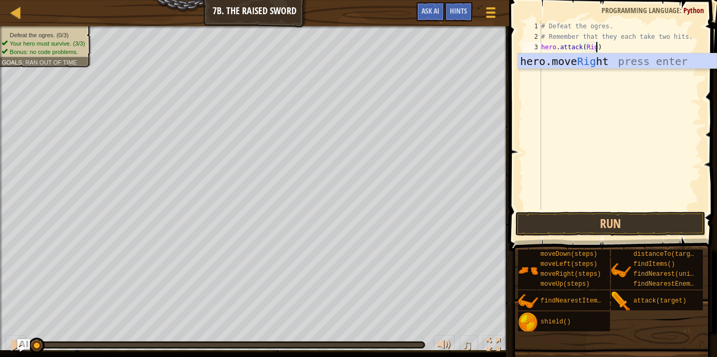
scroll to position [5, 8]
click at [556, 61] on div "hero.move Rig ht press enter" at bounding box center [617, 77] width 198 height 47
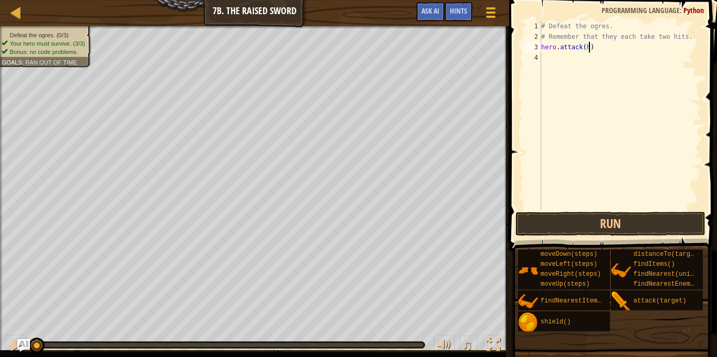
scroll to position [5, 6]
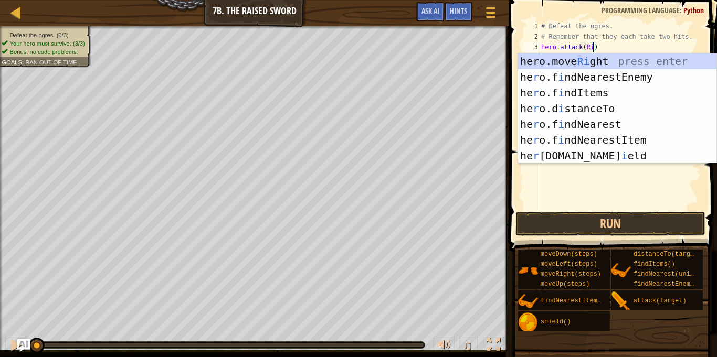
type textarea "hero.attack(Rig)"
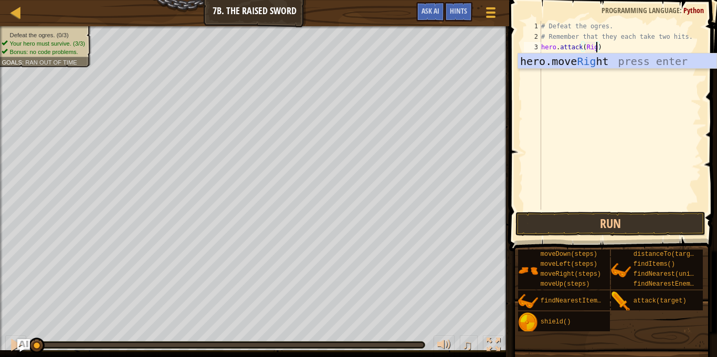
scroll to position [5, 8]
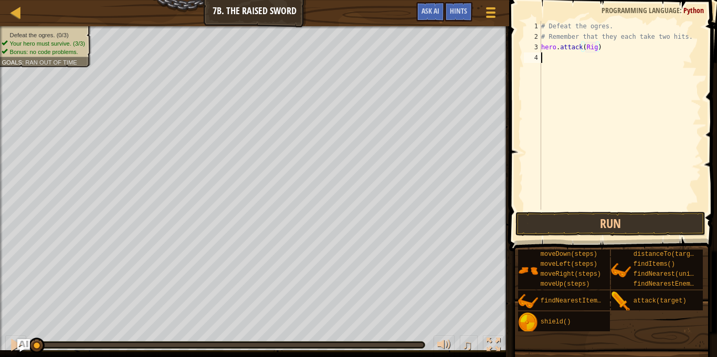
click at [645, 76] on div "# Defeat the ogres. # Remember that they each take two hits. hero . attack ( Ri…" at bounding box center [620, 126] width 162 height 210
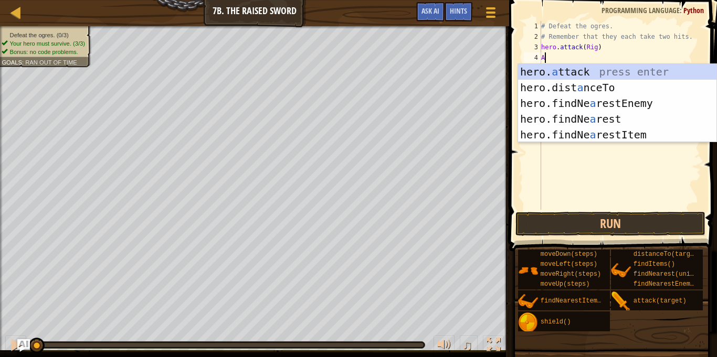
click at [595, 71] on div "hero. a ttack press enter hero.dist a nceTo press enter hero.findNe a restEnemy…" at bounding box center [617, 119] width 198 height 110
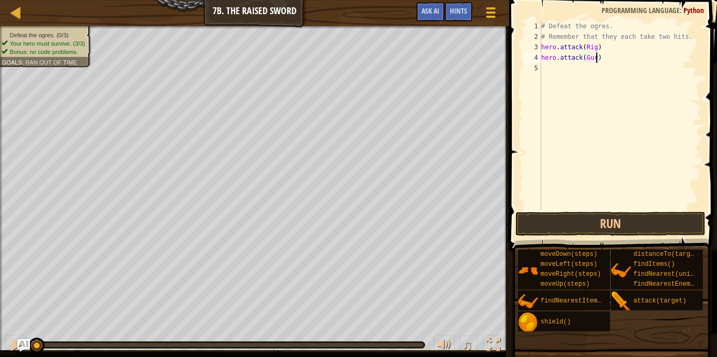
type textarea "hero.attack(Gurt)"
click at [566, 67] on div "# Defeat the ogres. # Remember that they each take two hits. hero . attack ( Ri…" at bounding box center [620, 126] width 162 height 210
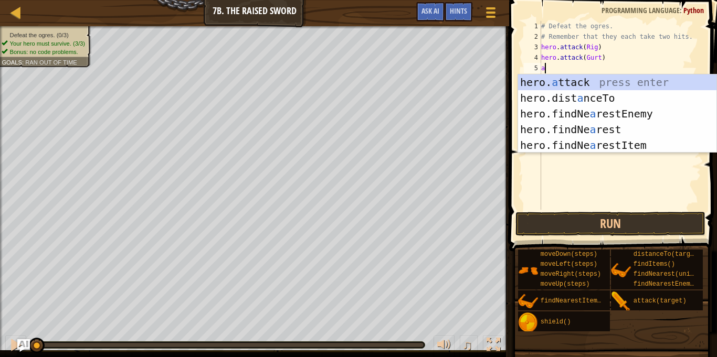
click at [600, 79] on div "hero. a ttack press enter hero.dist a nceTo press enter hero.findNe a restEnemy…" at bounding box center [617, 130] width 198 height 110
type textarea "hero.attack(Ack)"
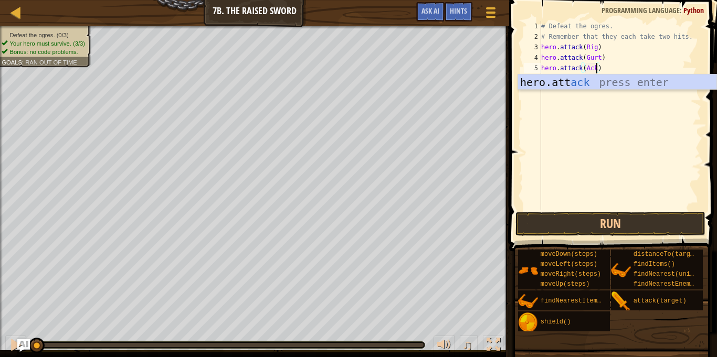
click at [649, 149] on div "# Defeat the ogres. # Remember that they each take two hits. hero . attack ( Ri…" at bounding box center [620, 126] width 162 height 210
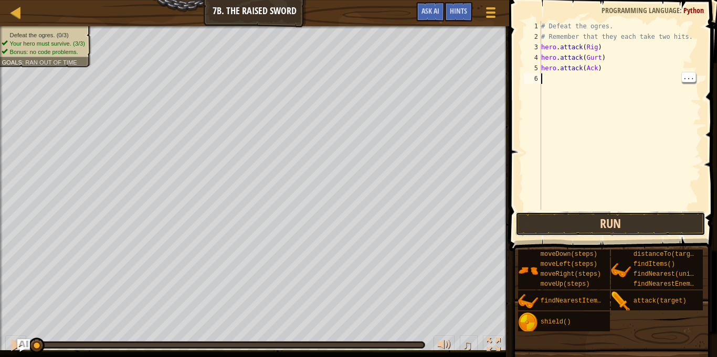
click at [652, 224] on button "Run" at bounding box center [609, 224] width 189 height 24
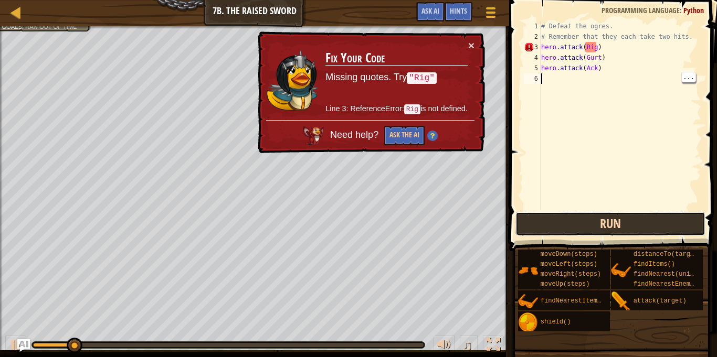
click at [671, 218] on button "Run" at bounding box center [609, 224] width 189 height 24
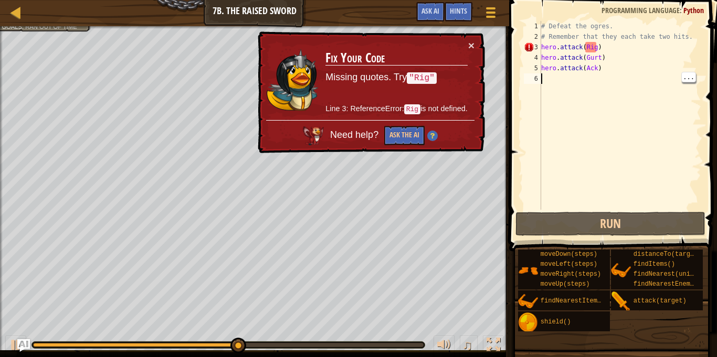
click at [41, 345] on div at bounding box center [135, 345] width 204 height 4
click at [474, 48] on button "×" at bounding box center [471, 45] width 6 height 11
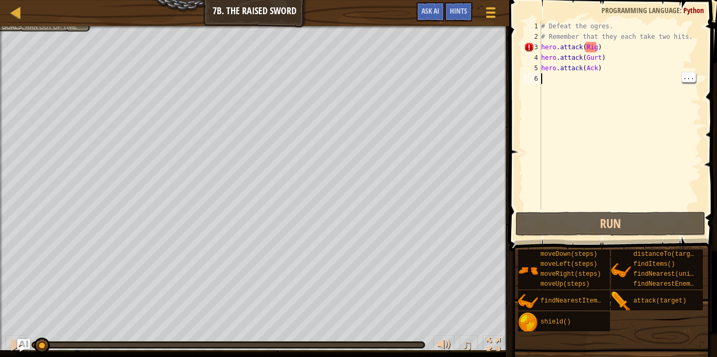
click at [584, 50] on div "# Defeat the ogres. # Remember that they each take two hits. hero . attack ( Ri…" at bounding box center [620, 126] width 162 height 210
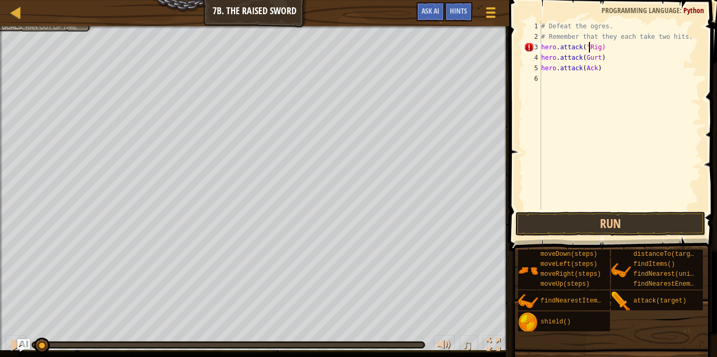
click at [601, 48] on div "# Defeat the ogres. # Remember that they each take two hits. hero . attack ( "R…" at bounding box center [620, 126] width 162 height 210
click at [597, 56] on div "# Defeat the ogres. # Remember that they each take two hits. hero . attack ( "R…" at bounding box center [620, 126] width 162 height 210
click at [600, 57] on div "# Defeat the ogres. # Remember that they each take two hits. hero . attack ( "R…" at bounding box center [620, 126] width 162 height 210
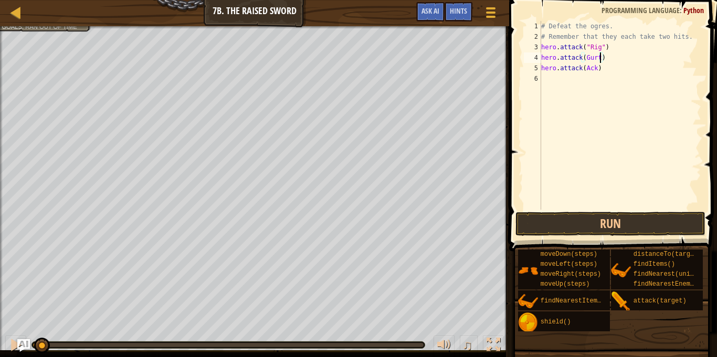
scroll to position [5, 9]
click at [586, 60] on div "# Defeat the ogres. # Remember that they each take two hits. hero . attack ( "R…" at bounding box center [620, 126] width 162 height 210
click at [585, 73] on div "# Defeat the ogres. # Remember that they each take two hits. hero . attack ( "R…" at bounding box center [620, 126] width 162 height 210
click at [601, 69] on div "# Defeat the ogres. # Remember that they each take two hits. hero . attack ( "R…" at bounding box center [620, 126] width 162 height 210
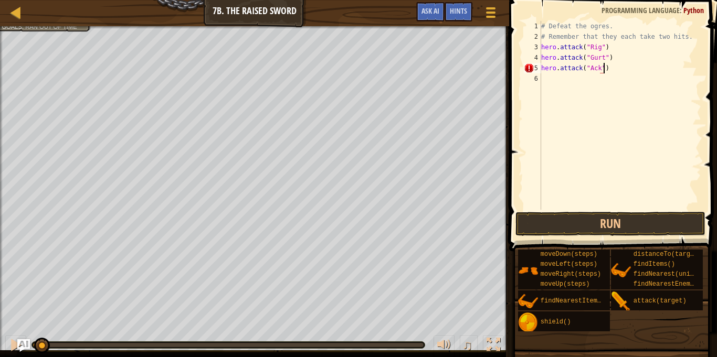
scroll to position [5, 9]
click at [622, 227] on button "Run" at bounding box center [609, 224] width 189 height 24
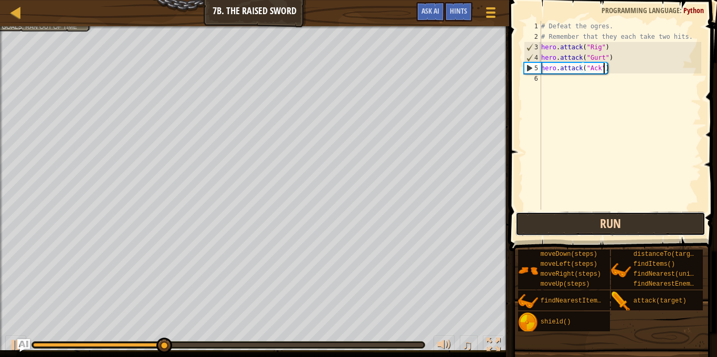
click at [672, 225] on button "Run" at bounding box center [609, 224] width 189 height 24
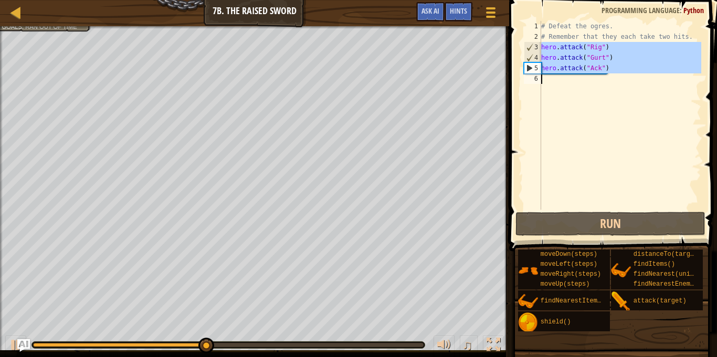
drag, startPoint x: 541, startPoint y: 46, endPoint x: 613, endPoint y: 77, distance: 78.3
click at [613, 77] on div "# Defeat the ogres. # Remember that they each take two hits. hero . attack ( "R…" at bounding box center [620, 126] width 162 height 210
type textarea "hero.attack("Ack")"
click at [546, 104] on div "# Defeat the ogres. # Remember that they each take two hits. hero . attack ( "R…" at bounding box center [620, 115] width 162 height 189
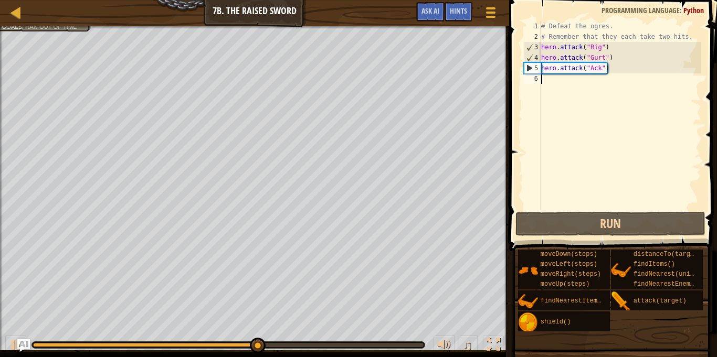
scroll to position [5, 0]
click at [544, 82] on div "# Defeat the ogres. # Remember that they each take two hits. hero . attack ( "R…" at bounding box center [620, 126] width 162 height 210
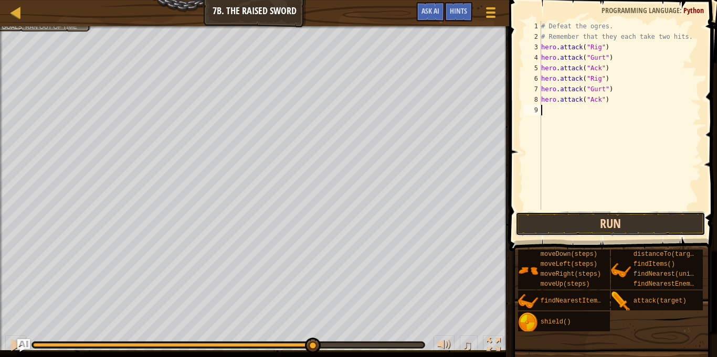
click at [614, 228] on button "Run" at bounding box center [609, 224] width 189 height 24
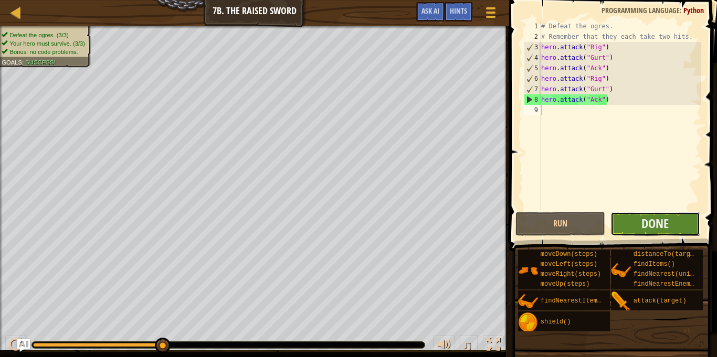
click at [623, 226] on button "Done" at bounding box center [655, 224] width 90 height 24
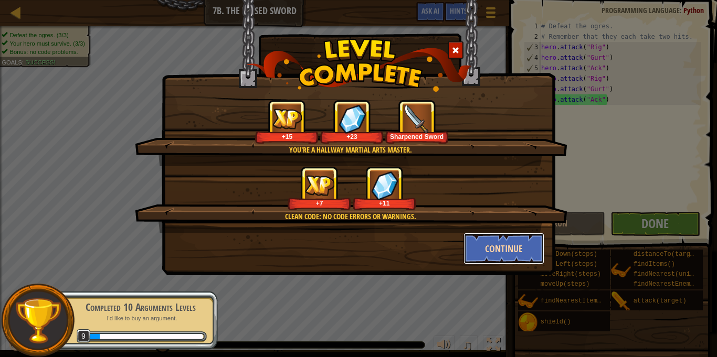
click at [523, 251] on button "Continue" at bounding box center [503, 248] width 81 height 31
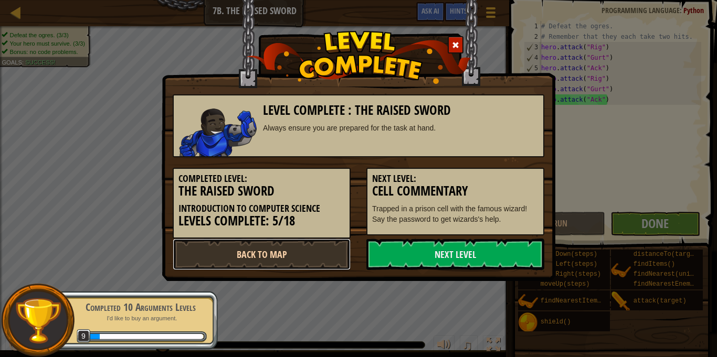
click at [198, 252] on link "Back to Map" at bounding box center [262, 254] width 178 height 31
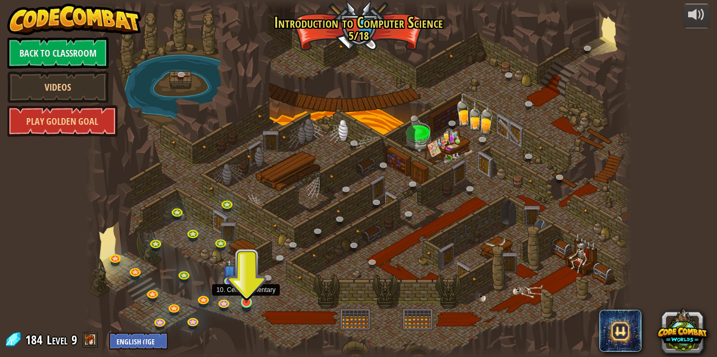
click at [249, 301] on img at bounding box center [246, 288] width 13 height 30
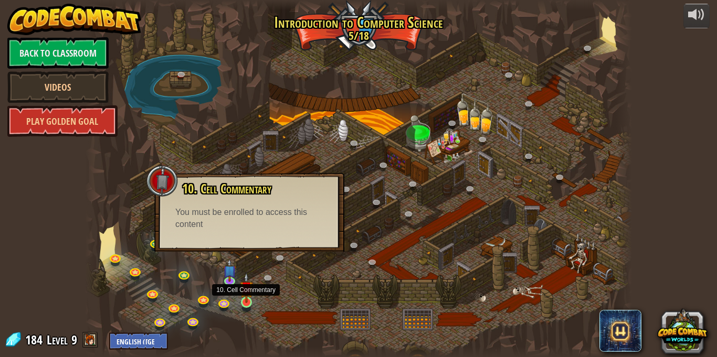
click at [247, 296] on img at bounding box center [246, 288] width 13 height 30
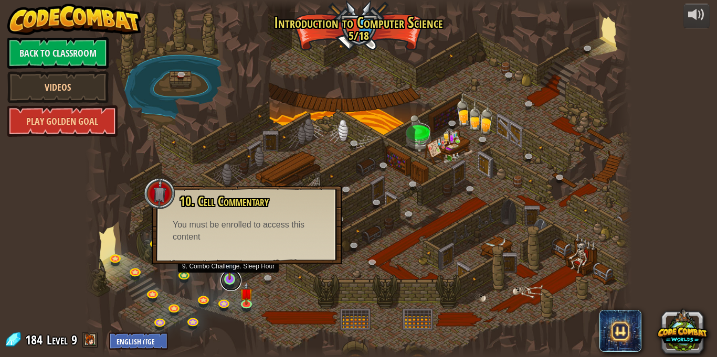
click at [231, 281] on link at bounding box center [230, 280] width 21 height 21
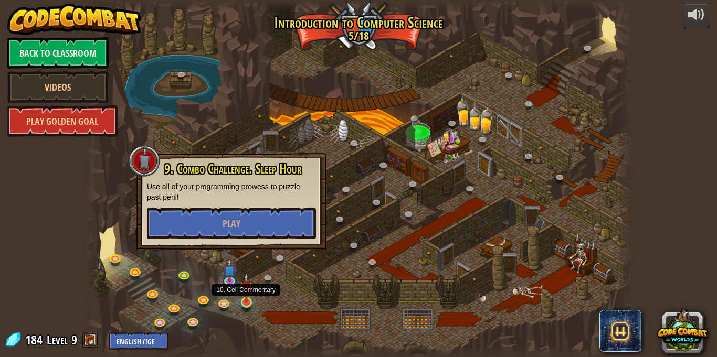
click at [245, 295] on img at bounding box center [246, 288] width 13 height 30
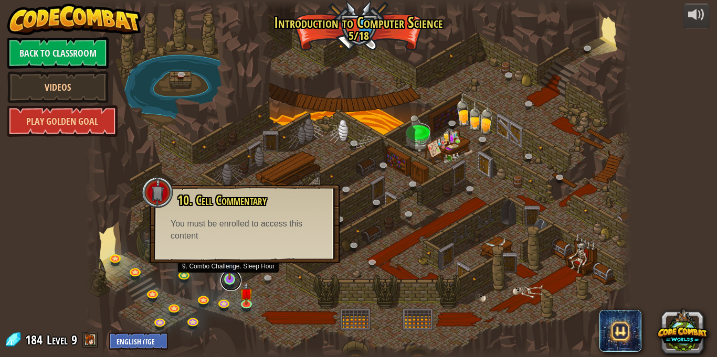
click at [234, 283] on link at bounding box center [230, 280] width 21 height 21
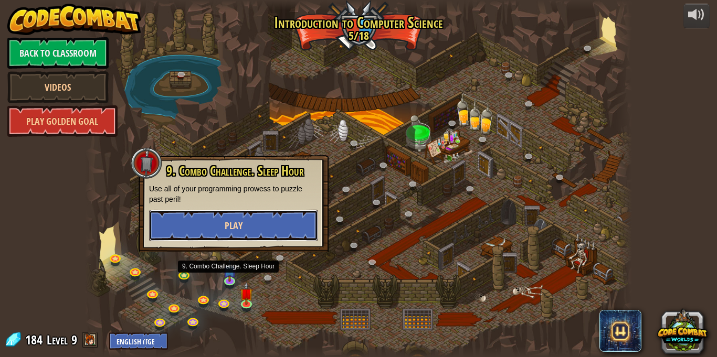
click at [223, 214] on button "Play" at bounding box center [233, 225] width 169 height 31
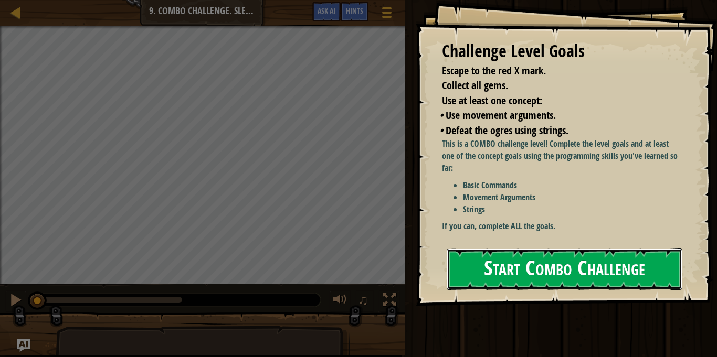
click at [647, 252] on button "Start Combo Challenge" at bounding box center [565, 269] width 236 height 41
click at [639, 271] on button "Start Combo Challenge" at bounding box center [565, 269] width 236 height 41
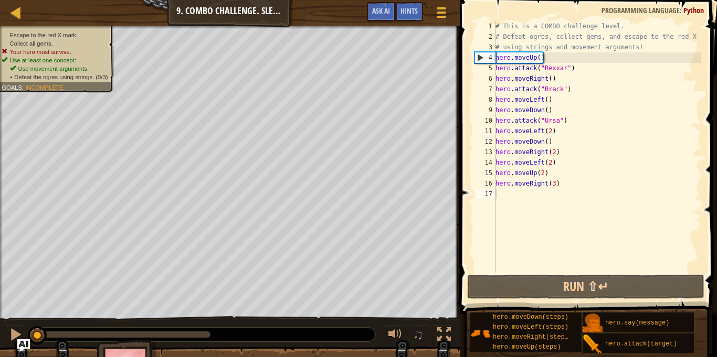
click at [529, 197] on div "# This is a COMBO challenge level. # Defeat [PERSON_NAME], collect gems, and es…" at bounding box center [597, 157] width 208 height 273
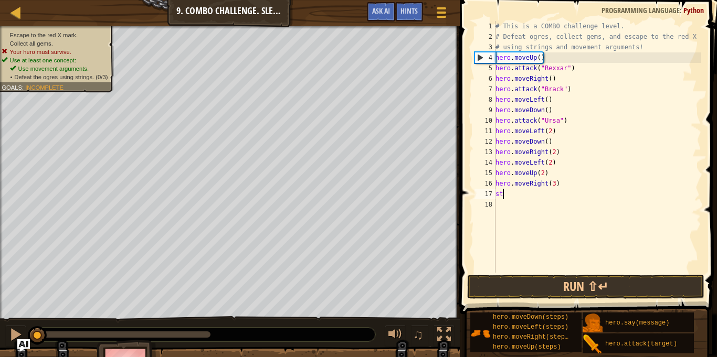
scroll to position [5, 1]
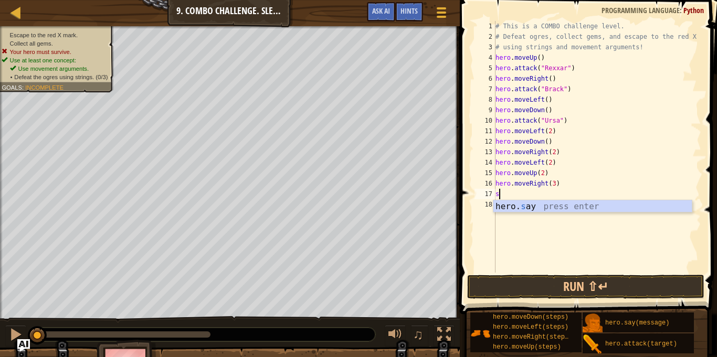
type textarea "s"
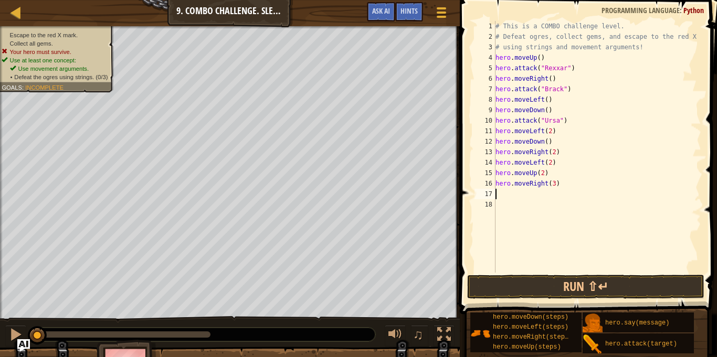
type textarea "s"
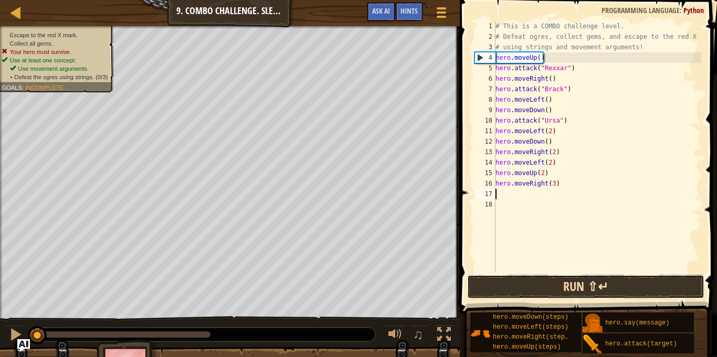
click at [521, 291] on button "Run ⇧↵" at bounding box center [585, 287] width 237 height 24
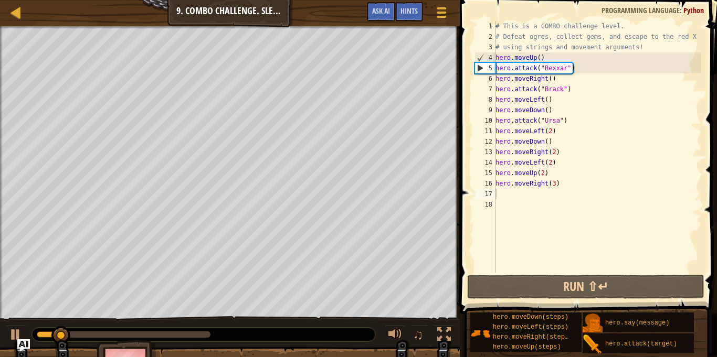
click at [0, 54] on div at bounding box center [1, 180] width 3 height 309
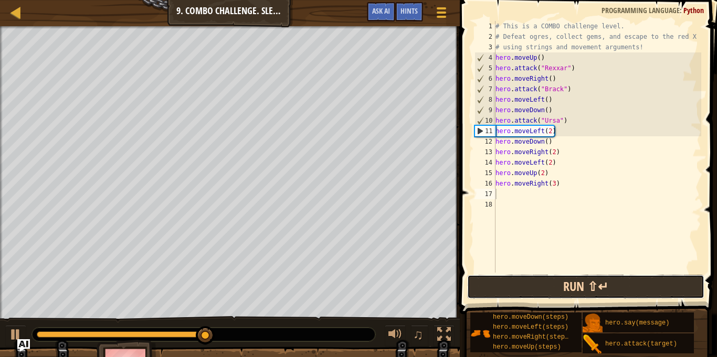
click at [481, 288] on button "Run ⇧↵" at bounding box center [585, 287] width 237 height 24
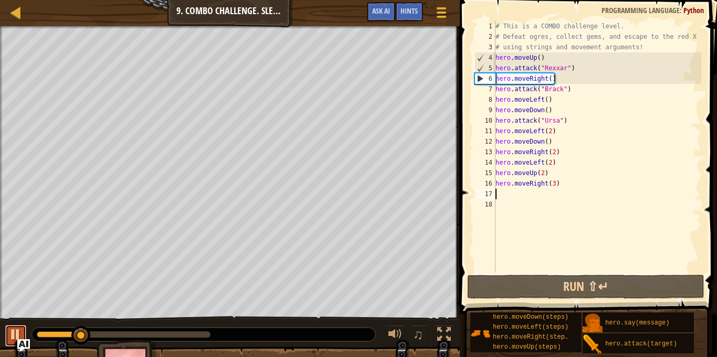
click at [17, 334] on div at bounding box center [16, 335] width 14 height 14
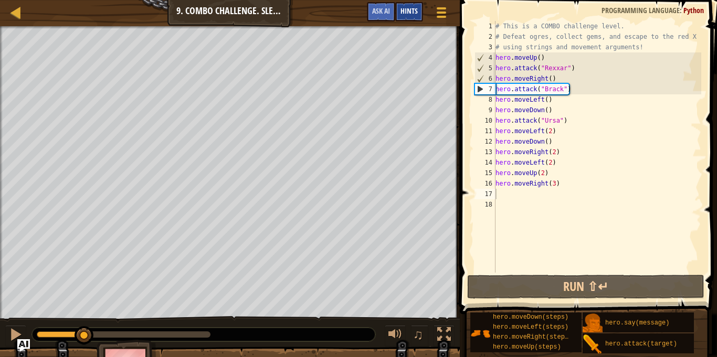
click at [406, 16] on div "Hints" at bounding box center [409, 11] width 28 height 19
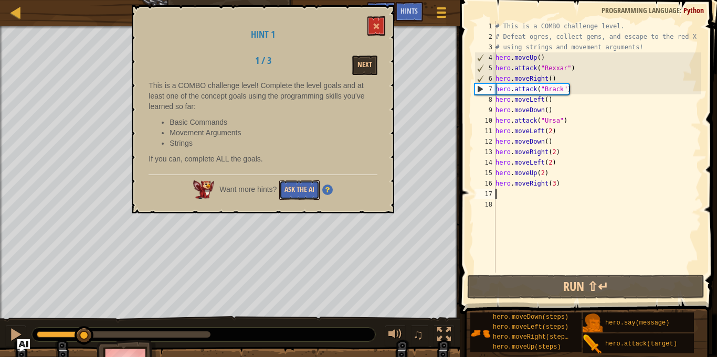
click at [299, 192] on button "Ask the AI" at bounding box center [299, 190] width 40 height 19
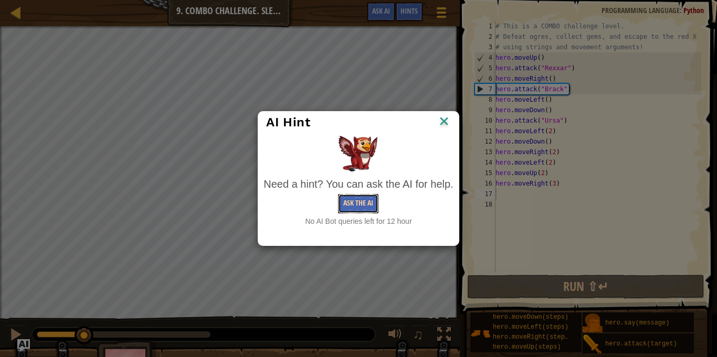
click at [346, 204] on button "Ask the AI" at bounding box center [358, 203] width 40 height 19
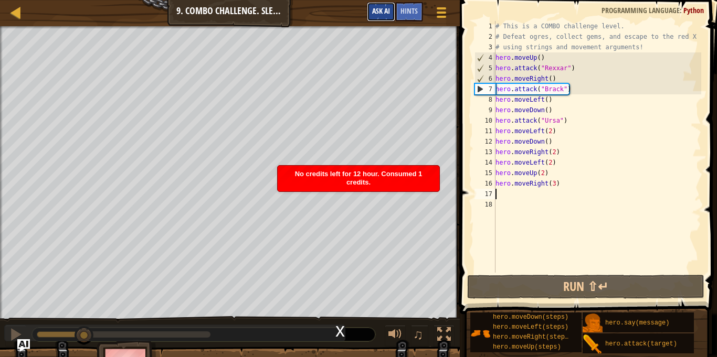
click at [374, 10] on span "Ask AI" at bounding box center [381, 11] width 18 height 10
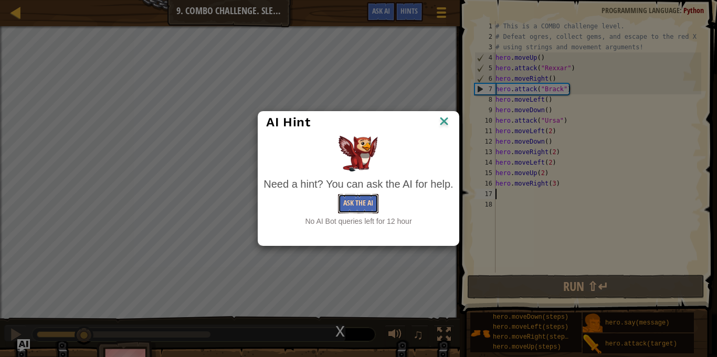
click at [349, 196] on button "Ask the AI" at bounding box center [358, 203] width 40 height 19
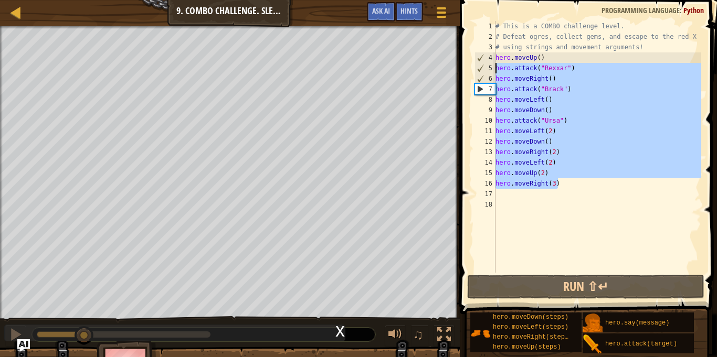
drag, startPoint x: 559, startPoint y: 182, endPoint x: 494, endPoint y: 67, distance: 132.1
click at [494, 67] on div "1 2 3 4 5 6 7 8 9 10 11 12 13 14 15 16 17 18 # This is a COMBO challenge level.…" at bounding box center [586, 147] width 229 height 252
type textarea "hero.attack("Rexxar") hero.moveRight()"
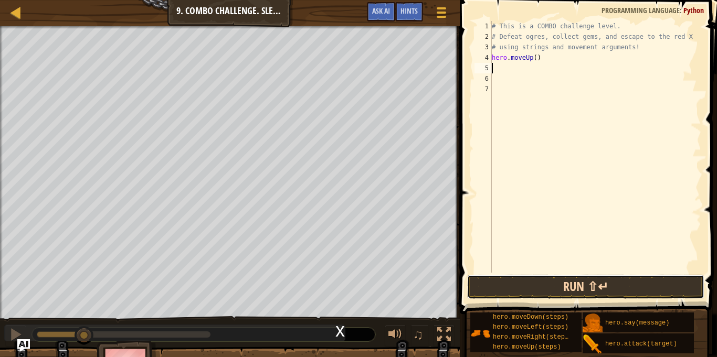
click at [504, 290] on button "Run ⇧↵" at bounding box center [585, 287] width 237 height 24
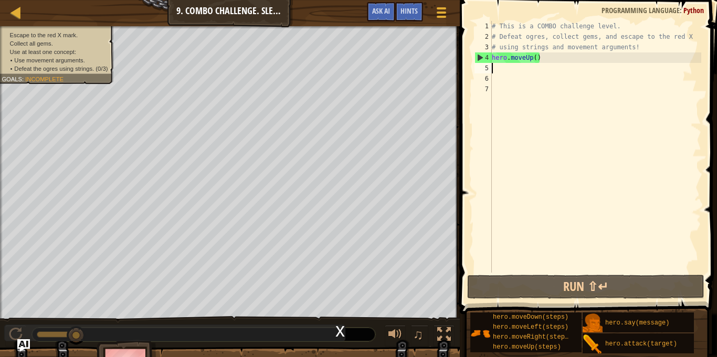
click at [338, 335] on div "x" at bounding box center [339, 330] width 9 height 10
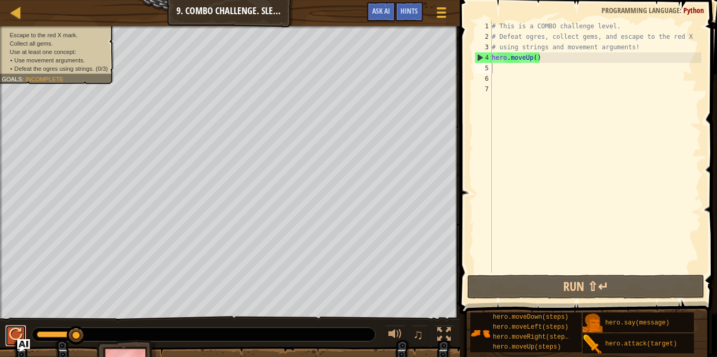
click at [10, 337] on div at bounding box center [16, 335] width 14 height 14
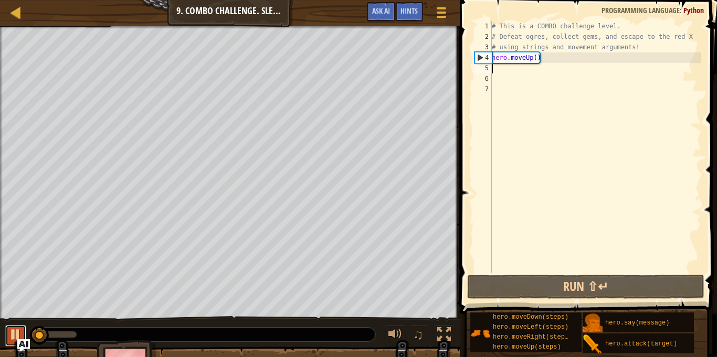
click at [10, 337] on div at bounding box center [16, 335] width 14 height 14
click at [531, 61] on div "# This is a COMBO challenge level. # Defeat [PERSON_NAME], collect gems, and es…" at bounding box center [595, 157] width 211 height 273
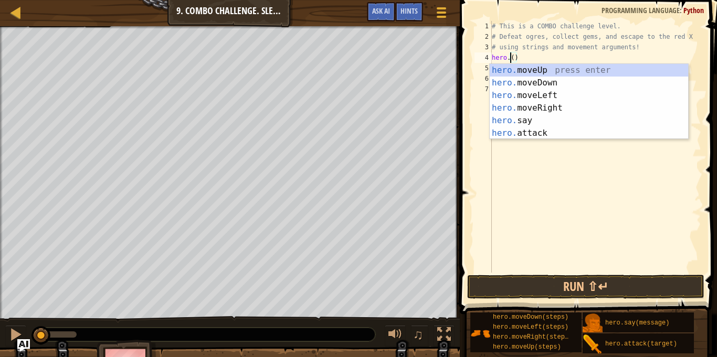
scroll to position [5, 4]
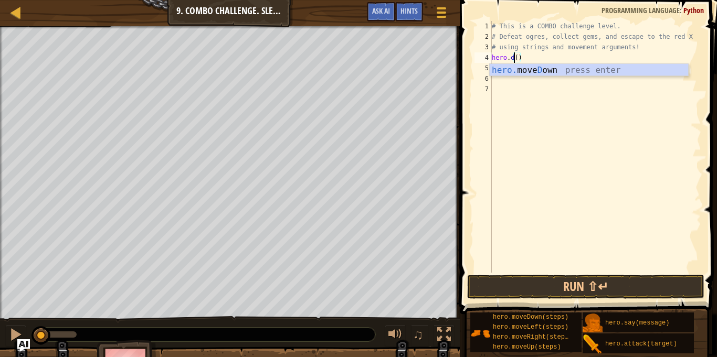
click at [558, 69] on div "hero. [PERSON_NAME] own press enter" at bounding box center [589, 83] width 198 height 38
type textarea "hero.moveDown()"
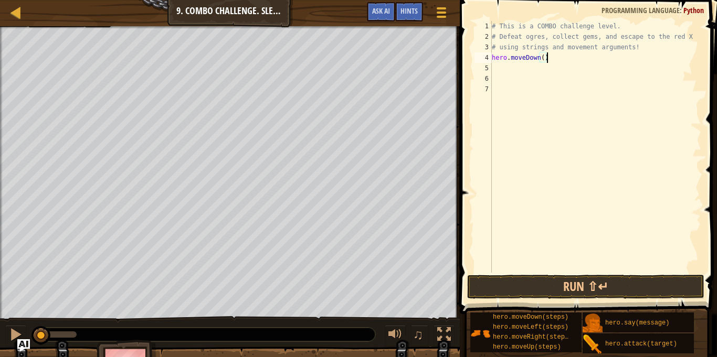
click at [527, 72] on div "# This is a COMBO challenge level. # Defeat [PERSON_NAME], collect gems, and es…" at bounding box center [595, 157] width 211 height 273
type textarea "r"
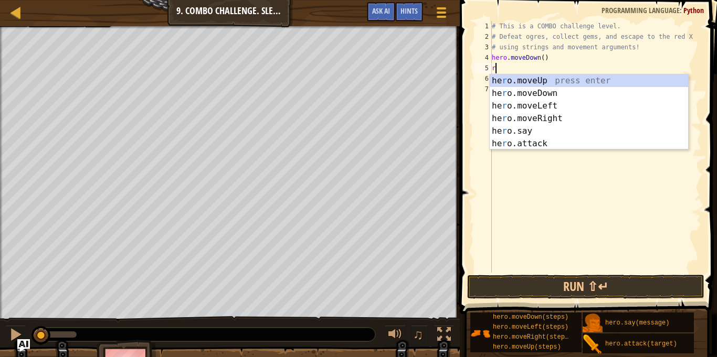
click at [560, 105] on div "he r o.moveUp press enter he r o.moveDown press enter he r o.moveLeft press ent…" at bounding box center [589, 125] width 198 height 101
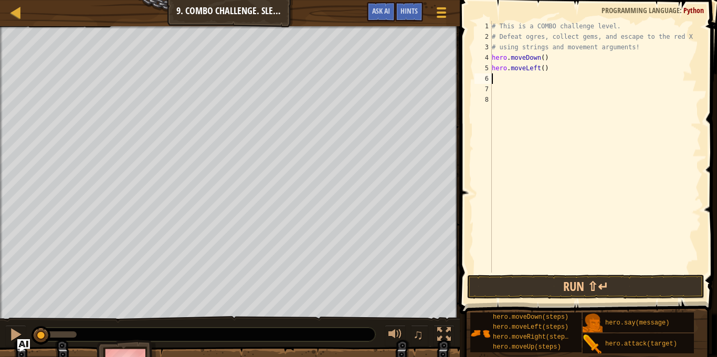
click at [536, 69] on div "# This is a COMBO challenge level. # Defeat [PERSON_NAME], collect gems, and es…" at bounding box center [595, 157] width 211 height 273
click at [538, 68] on div "# This is a COMBO challenge level. # Defeat [PERSON_NAME], collect gems, and es…" at bounding box center [595, 157] width 211 height 273
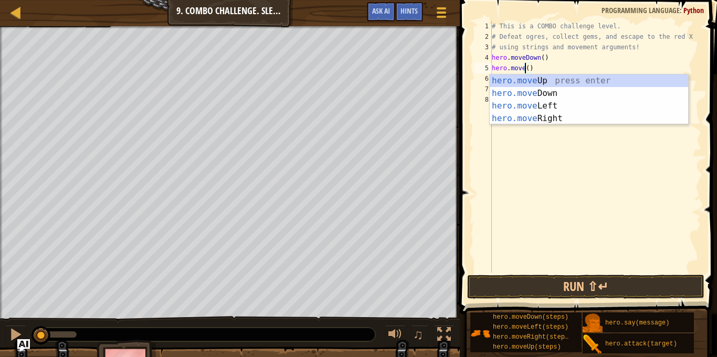
scroll to position [5, 6]
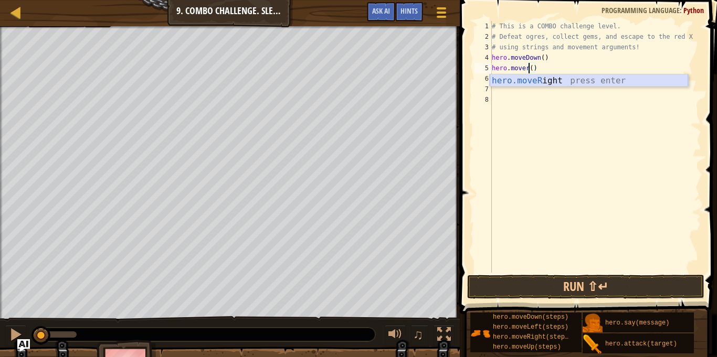
click at [539, 84] on div "hero.moveR ight press enter" at bounding box center [589, 94] width 198 height 38
click at [546, 70] on div "# This is a COMBO challenge level. # Defeat [PERSON_NAME], collect gems, and es…" at bounding box center [595, 157] width 211 height 273
type textarea "hero.moveRight(2)"
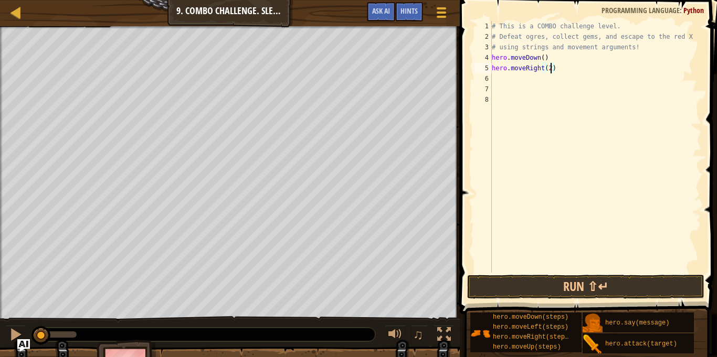
click at [501, 79] on div "# This is a COMBO challenge level. # Defeat [PERSON_NAME], collect gems, and es…" at bounding box center [595, 157] width 211 height 273
type textarea "l"
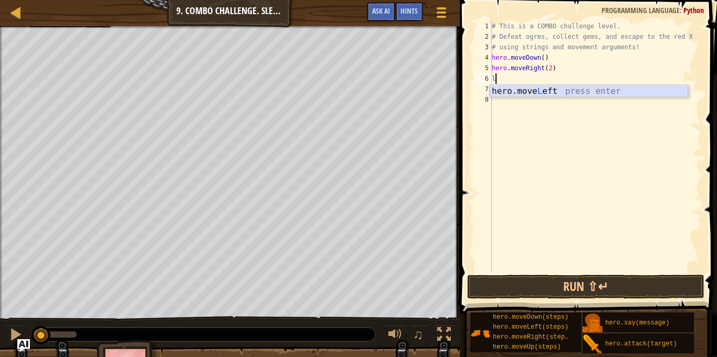
click at [513, 91] on div "hero.move L eft press enter" at bounding box center [589, 104] width 198 height 38
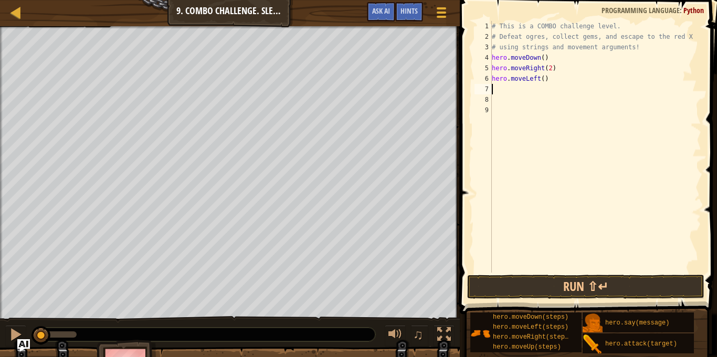
click at [543, 82] on div "# This is a COMBO challenge level. # Defeat [PERSON_NAME], collect gems, and es…" at bounding box center [595, 157] width 211 height 273
type textarea "hero.moveLeft(2)"
click at [505, 94] on div "# This is a COMBO challenge level. # Defeat [PERSON_NAME], collect gems, and es…" at bounding box center [595, 157] width 211 height 273
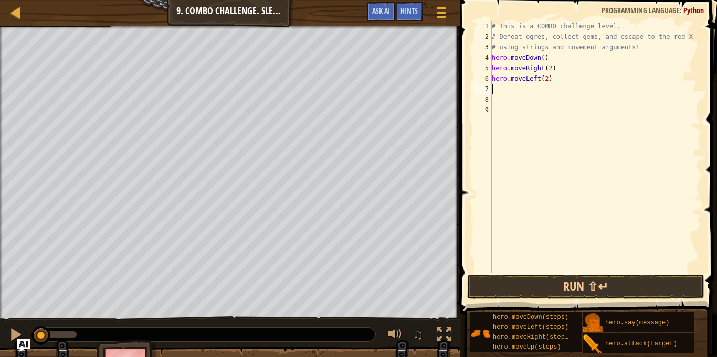
type textarea "u"
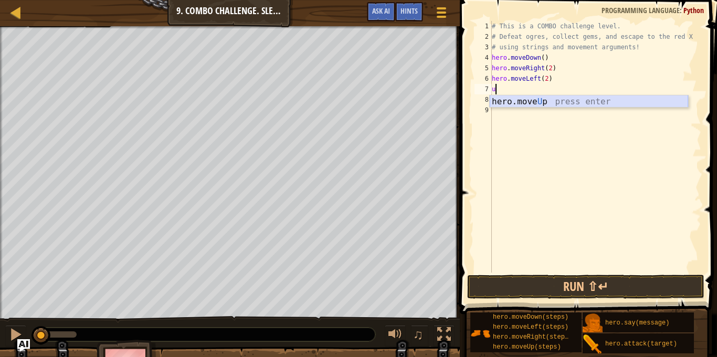
click at [507, 104] on div "hero.move U p press enter" at bounding box center [589, 115] width 198 height 38
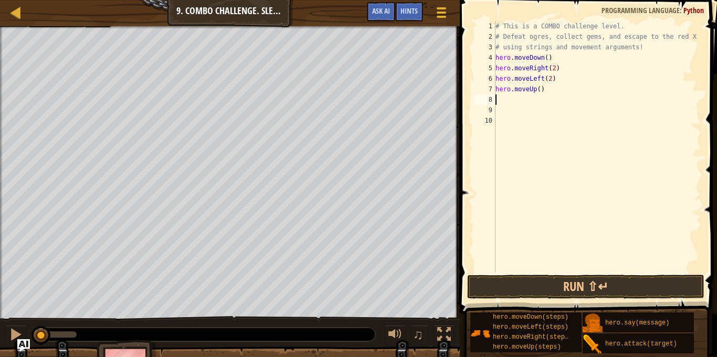
type textarea "r"
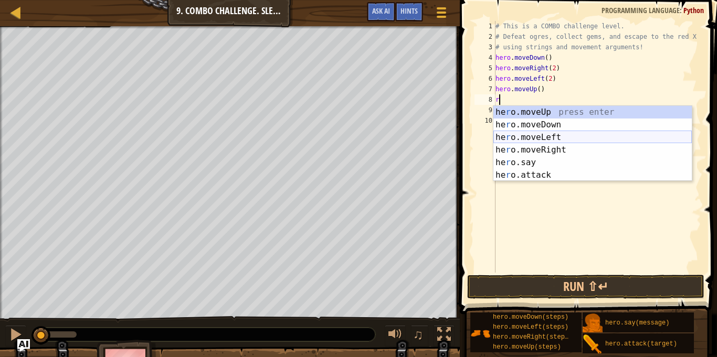
click at [543, 140] on div "he r o.moveUp press enter he r o.moveDown press enter he r o.moveLeft press ent…" at bounding box center [592, 156] width 198 height 101
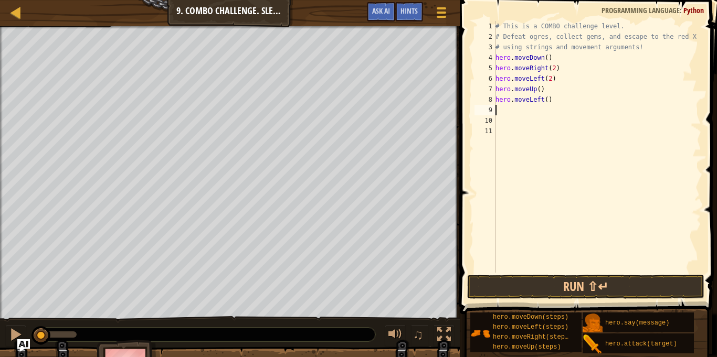
click at [542, 102] on div "# This is a COMBO challenge level. # Defeat [PERSON_NAME], collect gems, and es…" at bounding box center [597, 157] width 208 height 273
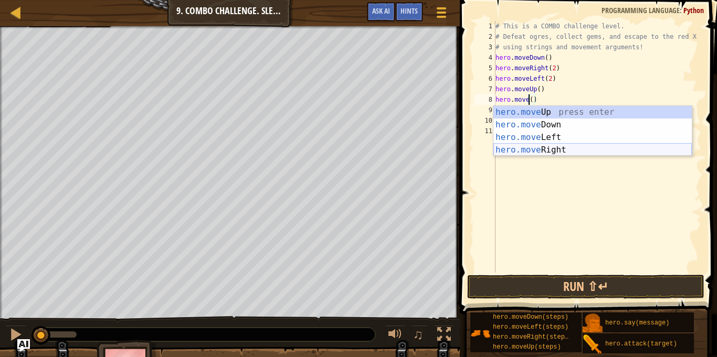
click at [556, 146] on div "hero.move Up press enter hero.move Down press enter hero.move Left press enter …" at bounding box center [592, 144] width 198 height 76
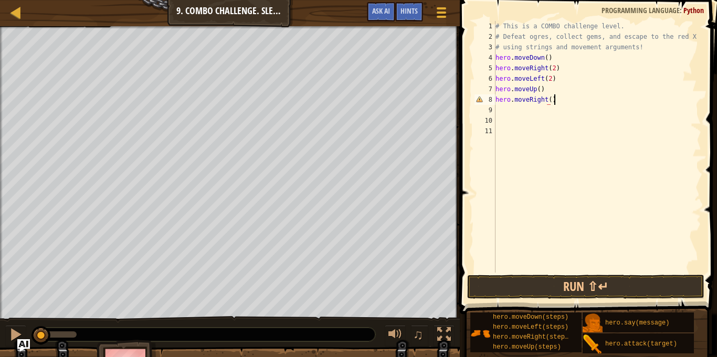
scroll to position [5, 8]
click at [551, 101] on div "# This is a COMBO challenge level. # Defeat [PERSON_NAME], collect gems, and es…" at bounding box center [597, 157] width 208 height 273
type textarea "hero.moveRight(2)"
click at [513, 110] on div "# This is a COMBO challenge level. # Defeat [PERSON_NAME], collect gems, and es…" at bounding box center [597, 157] width 208 height 273
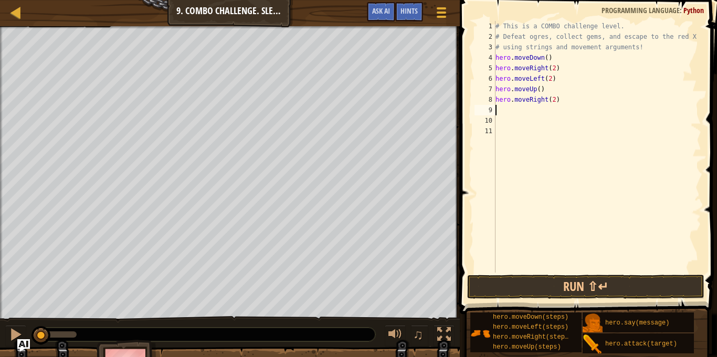
scroll to position [5, 0]
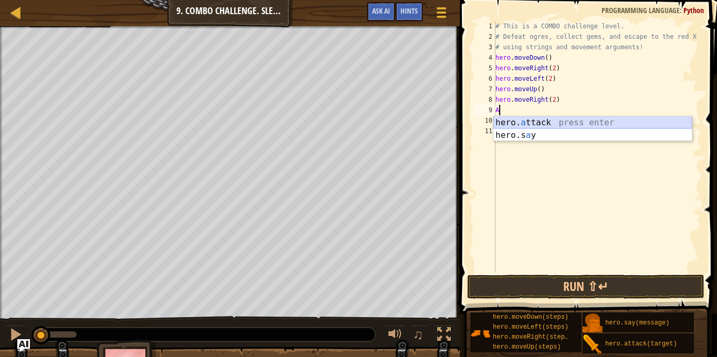
click at [545, 122] on div "hero. a ttack press enter hero.s a y press enter" at bounding box center [592, 141] width 198 height 50
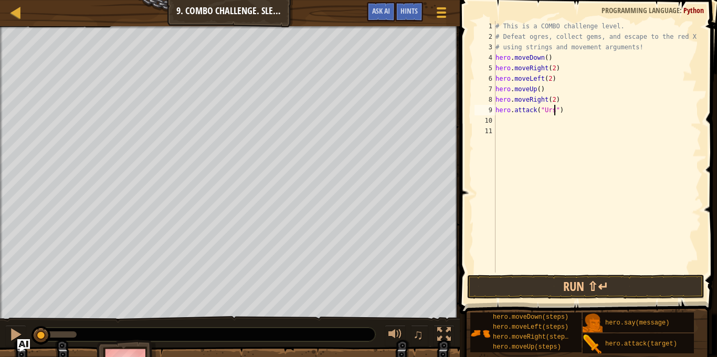
type textarea "hero.attack("Ursa")"
drag, startPoint x: 495, startPoint y: 110, endPoint x: 578, endPoint y: 113, distance: 83.0
click at [578, 113] on div "# This is a COMBO challenge level. # Defeat [PERSON_NAME], collect gems, and es…" at bounding box center [597, 157] width 208 height 273
click at [516, 121] on div "# This is a COMBO challenge level. # Defeat [PERSON_NAME], collect gems, and es…" at bounding box center [597, 157] width 208 height 273
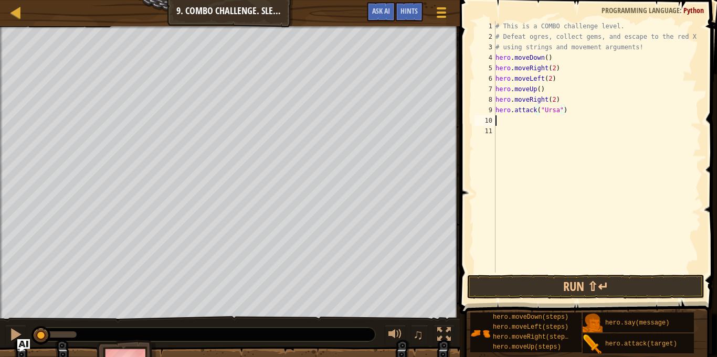
scroll to position [5, 0]
paste textarea "hero.attack("Ursa")"
type textarea "hero.attack("Ursa")"
click at [515, 133] on div "# This is a COMBO challenge level. # Defeat [PERSON_NAME], collect gems, and es…" at bounding box center [597, 157] width 208 height 273
click at [596, 283] on button "Run ⇧↵" at bounding box center [585, 287] width 237 height 24
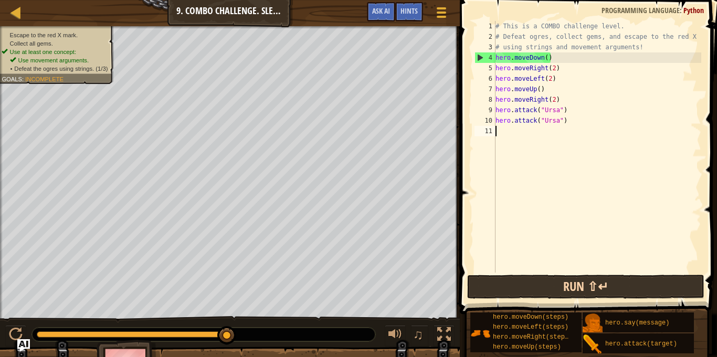
type textarea "l"
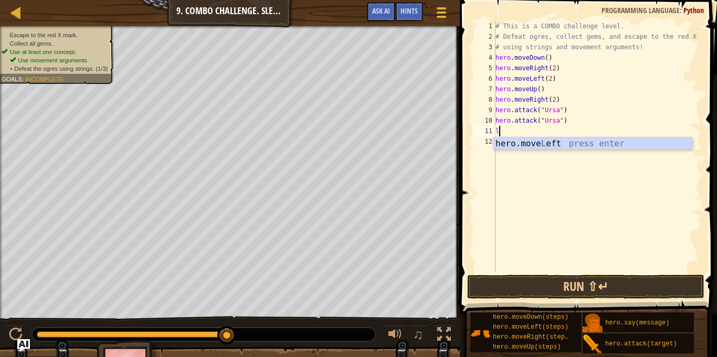
click at [548, 150] on div "# This is a COMBO challenge level. # Defeat [PERSON_NAME], collect gems, and es…" at bounding box center [597, 157] width 208 height 273
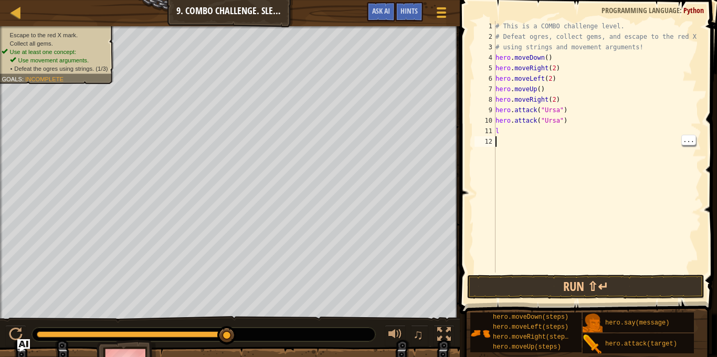
click at [514, 131] on div "# This is a COMBO challenge level. # Defeat [PERSON_NAME], collect gems, and es…" at bounding box center [597, 157] width 208 height 273
type textarea "l"
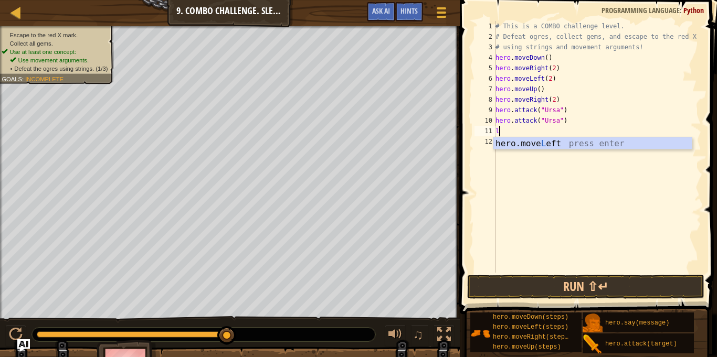
click at [549, 142] on div "hero.move L eft press enter" at bounding box center [592, 156] width 198 height 38
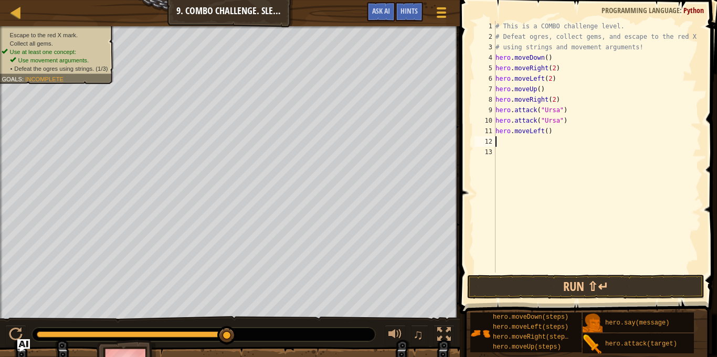
click at [547, 129] on div "# This is a COMBO challenge level. # Defeat [PERSON_NAME], collect gems, and es…" at bounding box center [597, 157] width 208 height 273
type textarea "hero.moveLeft(2)"
click at [513, 144] on div "# This is a COMBO challenge level. # Defeat [PERSON_NAME], collect gems, and es…" at bounding box center [597, 157] width 208 height 273
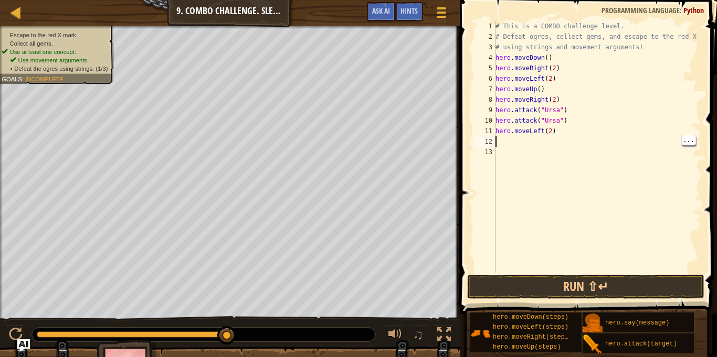
type textarea "u"
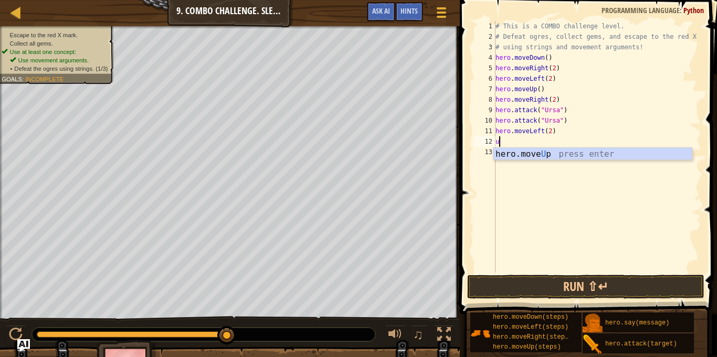
click at [546, 154] on div "hero.move U p press enter" at bounding box center [592, 167] width 198 height 38
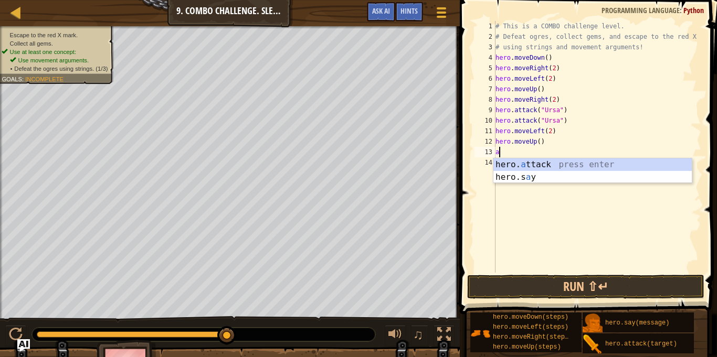
click at [546, 167] on div "hero. a ttack press enter hero.s a y press enter" at bounding box center [592, 183] width 198 height 50
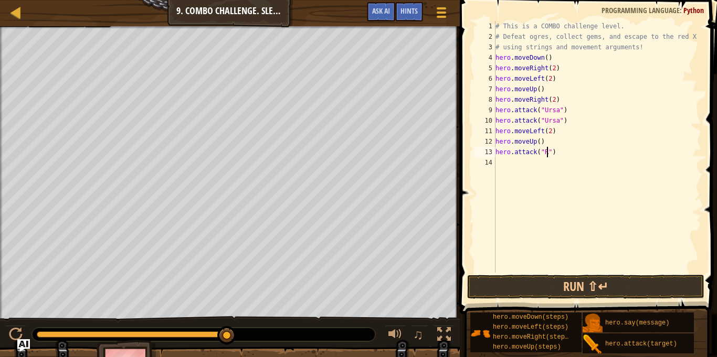
scroll to position [5, 8]
type textarea "hero.attack("Rexxar")"
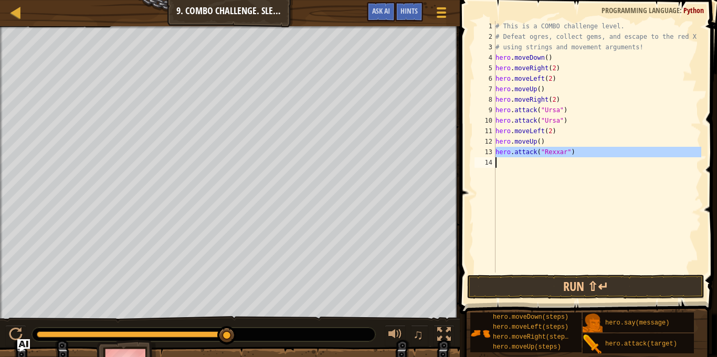
drag, startPoint x: 495, startPoint y: 152, endPoint x: 589, endPoint y: 156, distance: 93.5
click at [589, 156] on div "# This is a COMBO challenge level. # Defeat [PERSON_NAME], collect gems, and es…" at bounding box center [597, 157] width 208 height 273
click at [500, 164] on div "# This is a COMBO challenge level. # Defeat [PERSON_NAME], collect gems, and es…" at bounding box center [597, 157] width 208 height 273
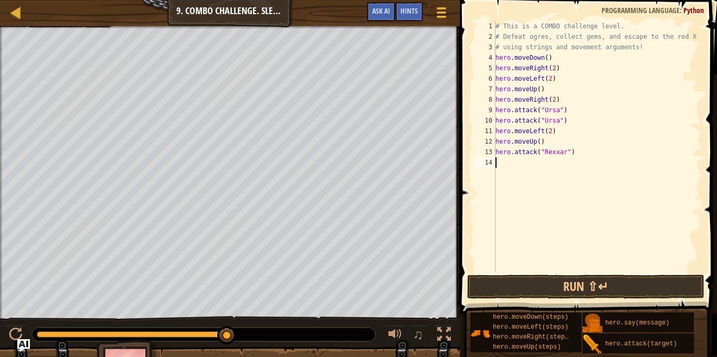
scroll to position [5, 0]
paste textarea "hero.attack("Rexxar")"
type textarea "hero.attack("Rexxar")"
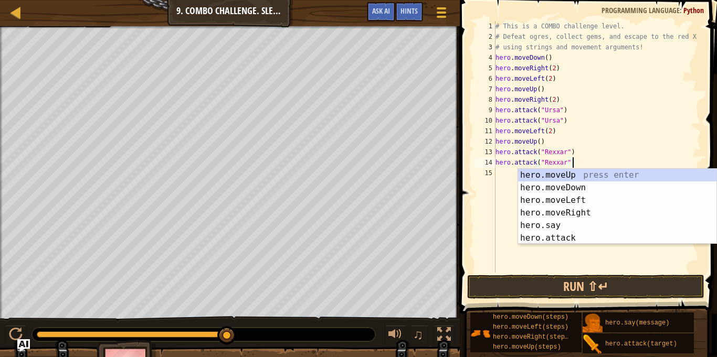
click at [502, 177] on div "# This is a COMBO challenge level. # Defeat [PERSON_NAME], collect gems, and es…" at bounding box center [597, 157] width 208 height 273
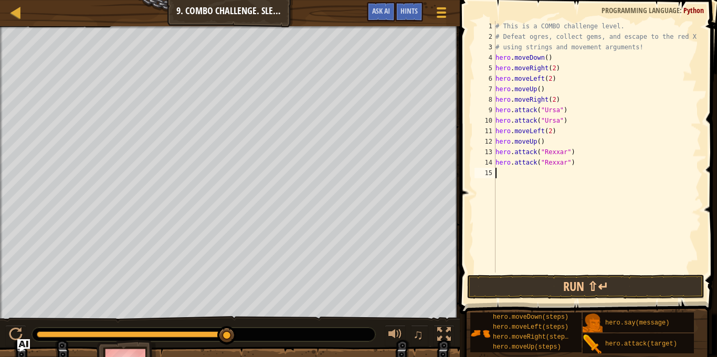
type textarea "e"
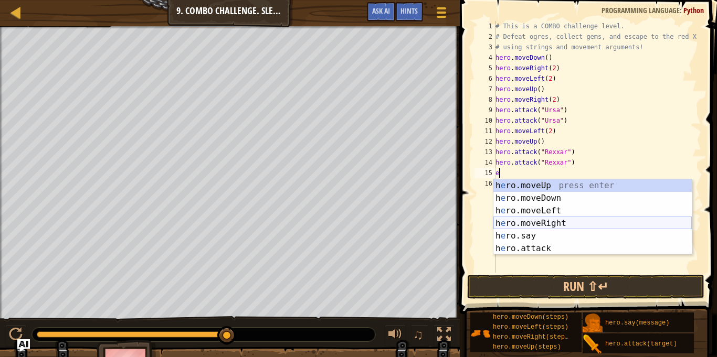
click at [517, 222] on div "h e ro.moveUp press enter h e ro.moveDown press enter h e ro.moveLeft press ent…" at bounding box center [592, 229] width 198 height 101
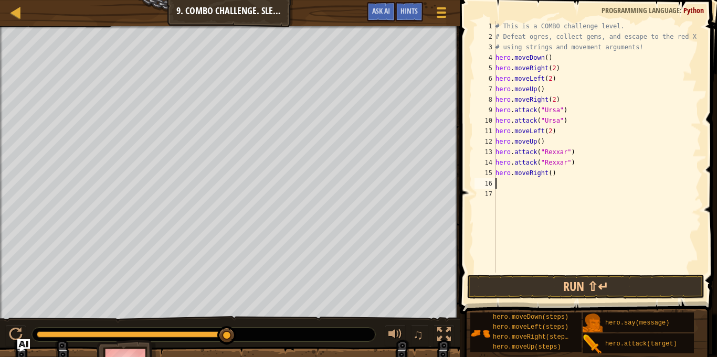
click at [548, 173] on div "# This is a COMBO challenge level. # Defeat [PERSON_NAME], collect gems, and es…" at bounding box center [597, 157] width 208 height 273
type textarea "hero.moveRight()"
click at [508, 184] on div "# This is a COMBO challenge level. # Defeat [PERSON_NAME], collect gems, and es…" at bounding box center [597, 157] width 208 height 273
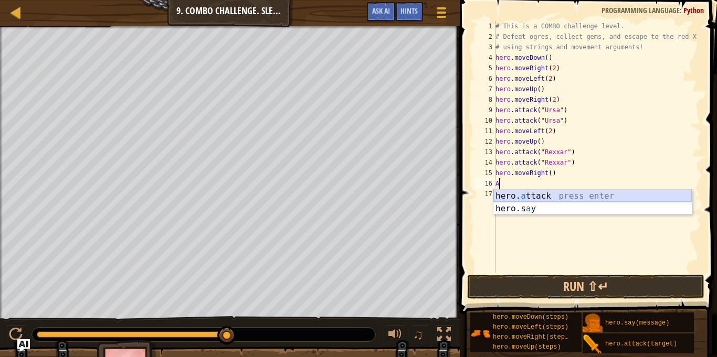
click at [513, 196] on div "hero. a ttack press enter hero.s a y press enter" at bounding box center [592, 215] width 198 height 50
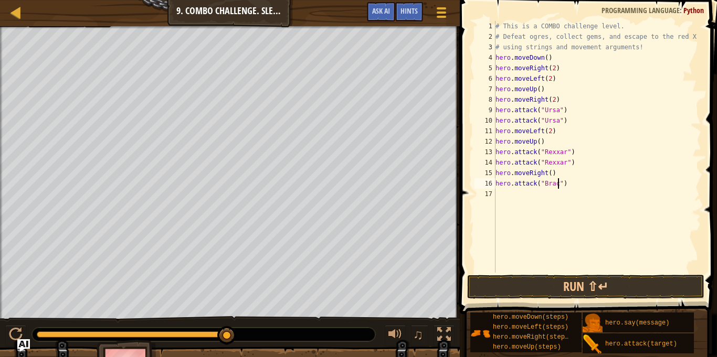
scroll to position [5, 10]
type textarea "hero.attack("Brack")"
drag, startPoint x: 496, startPoint y: 182, endPoint x: 572, endPoint y: 188, distance: 75.8
click at [572, 188] on div "# This is a COMBO challenge level. # Defeat [PERSON_NAME], collect gems, and es…" at bounding box center [597, 157] width 208 height 273
click at [504, 200] on div "# This is a COMBO challenge level. # Defeat [PERSON_NAME], collect gems, and es…" at bounding box center [597, 157] width 208 height 273
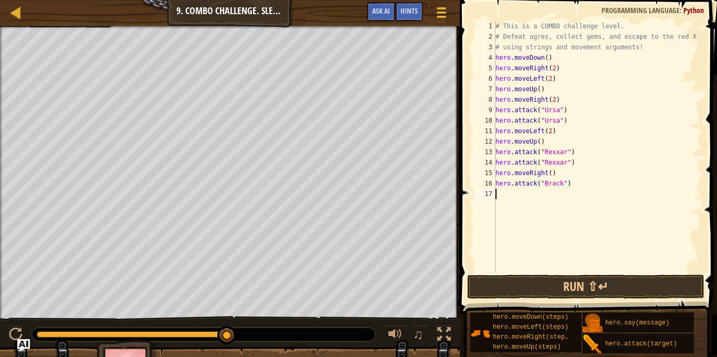
scroll to position [5, 0]
paste textarea "hero.attack("Brack")"
type textarea "hero.attack("Brack")"
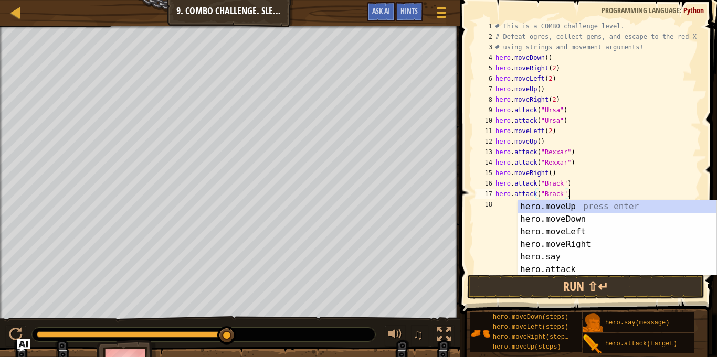
click at [503, 206] on div "# This is a COMBO challenge level. # Defeat [PERSON_NAME], collect gems, and es…" at bounding box center [597, 157] width 208 height 273
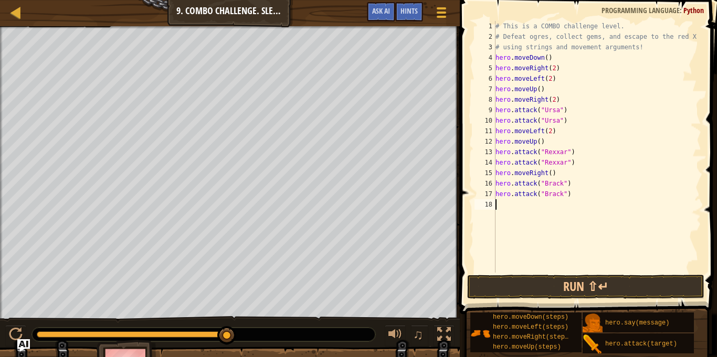
type textarea "r"
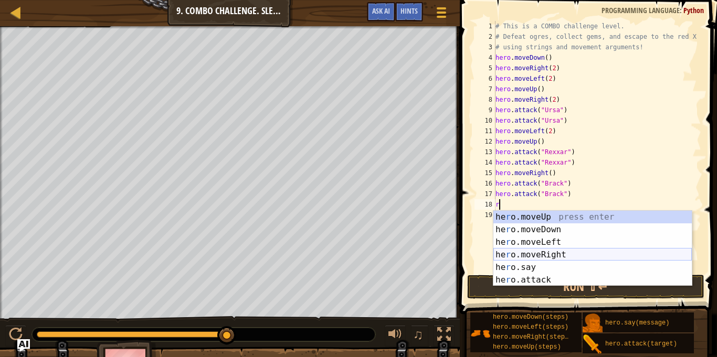
click at [547, 255] on div "he r o.moveUp press enter he r o.moveDown press enter he r o.moveLeft press ent…" at bounding box center [592, 261] width 198 height 101
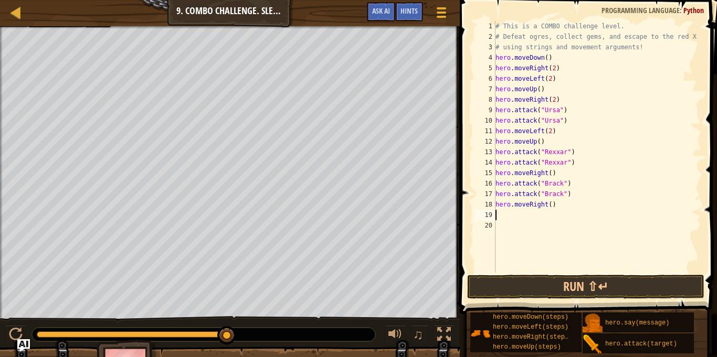
click at [551, 208] on div "# This is a COMBO challenge level. # Defeat [PERSON_NAME], collect gems, and es…" at bounding box center [597, 157] width 208 height 273
type textarea "hero.moveRight(2)"
click at [586, 283] on button "Run ⇧↵" at bounding box center [585, 287] width 237 height 24
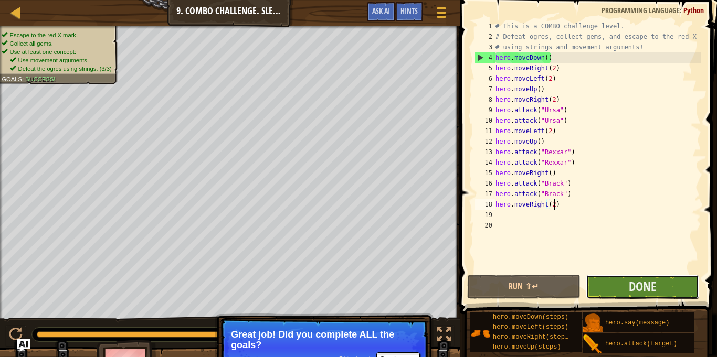
click at [676, 285] on button "Done" at bounding box center [642, 287] width 113 height 24
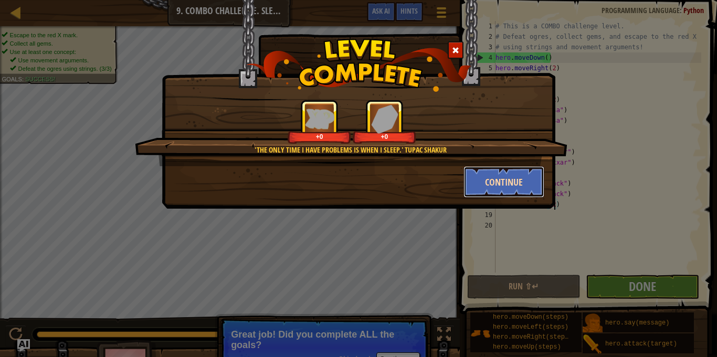
click at [521, 184] on button "Continue" at bounding box center [503, 181] width 81 height 31
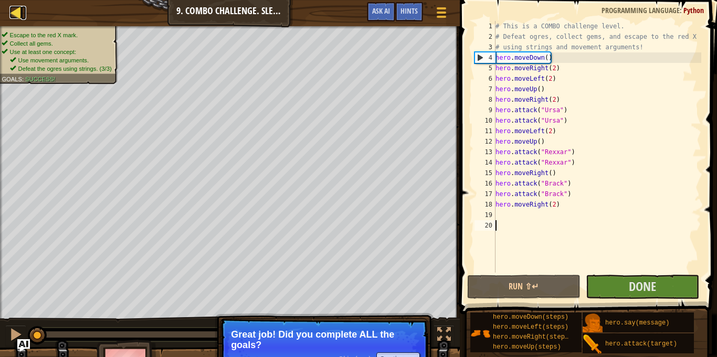
click at [26, 9] on link "Map" at bounding box center [23, 13] width 5 height 14
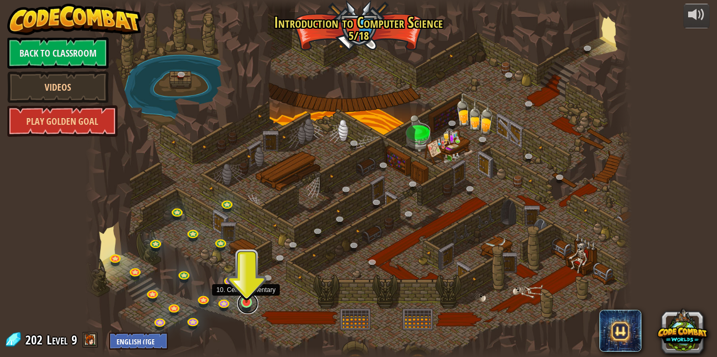
click at [253, 304] on link at bounding box center [247, 303] width 21 height 21
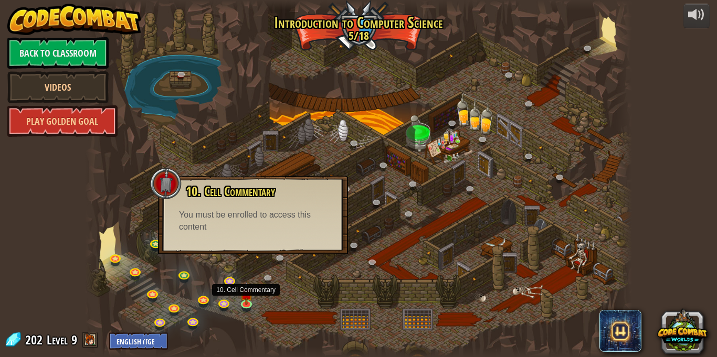
click at [172, 188] on div at bounding box center [165, 183] width 31 height 31
click at [139, 179] on div at bounding box center [358, 178] width 547 height 357
